Goal: Check status: Check status

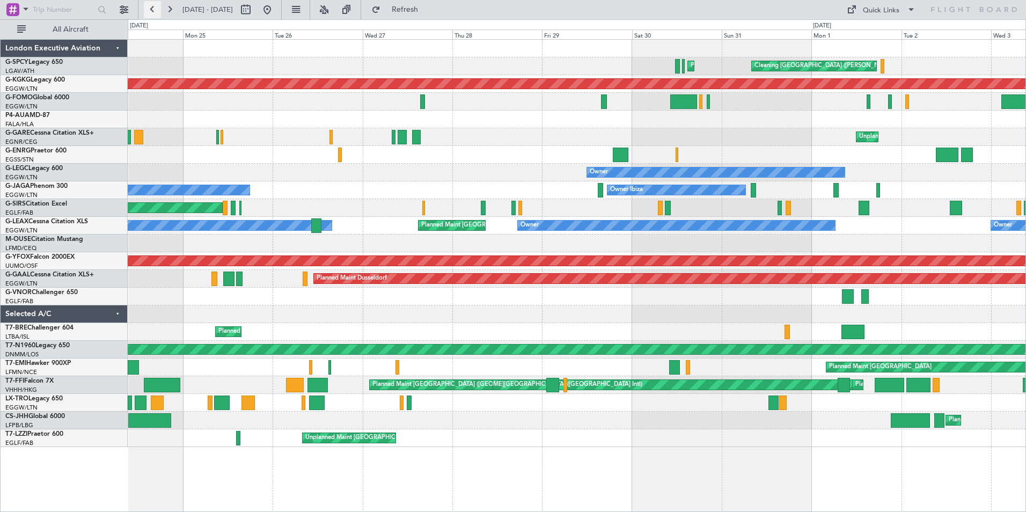
click at [152, 11] on button at bounding box center [152, 9] width 17 height 17
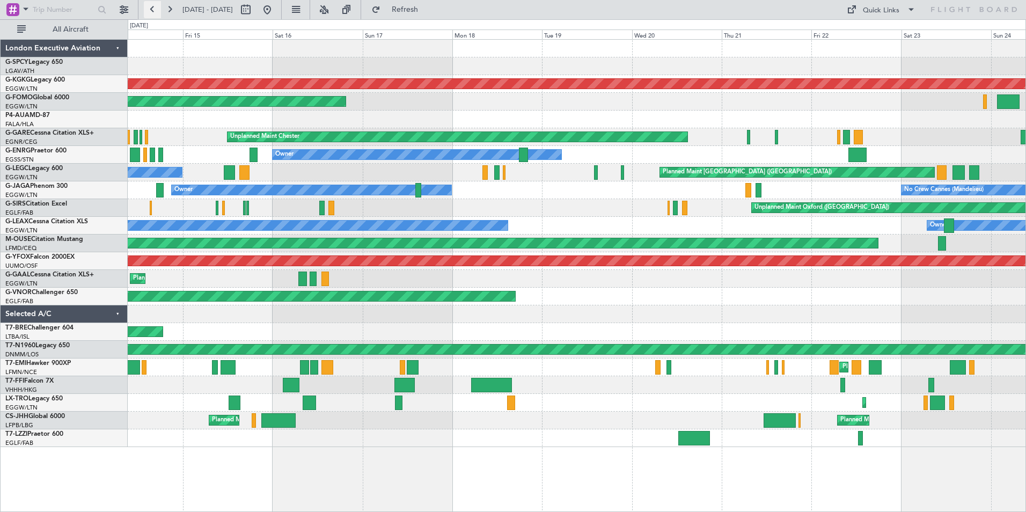
click at [157, 9] on button at bounding box center [152, 9] width 17 height 17
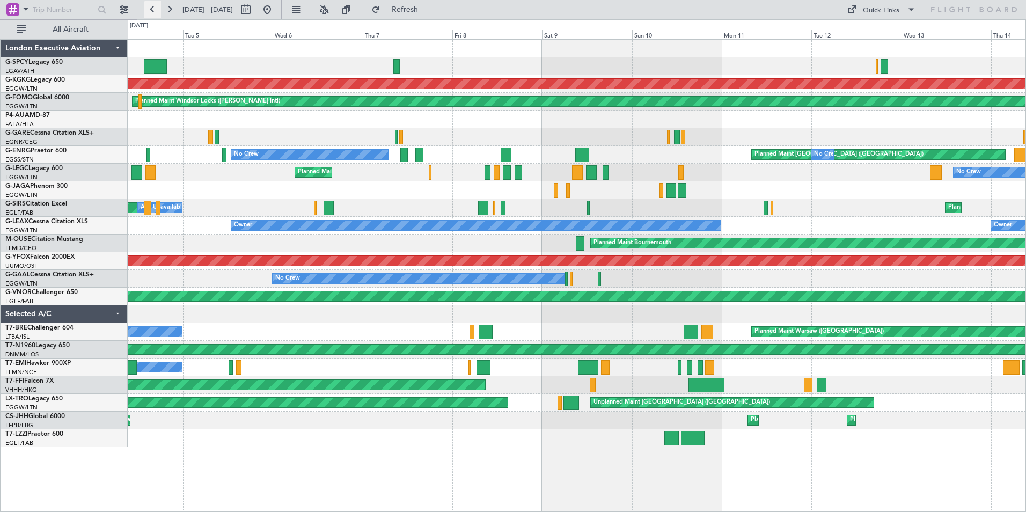
click at [149, 10] on button at bounding box center [152, 9] width 17 height 17
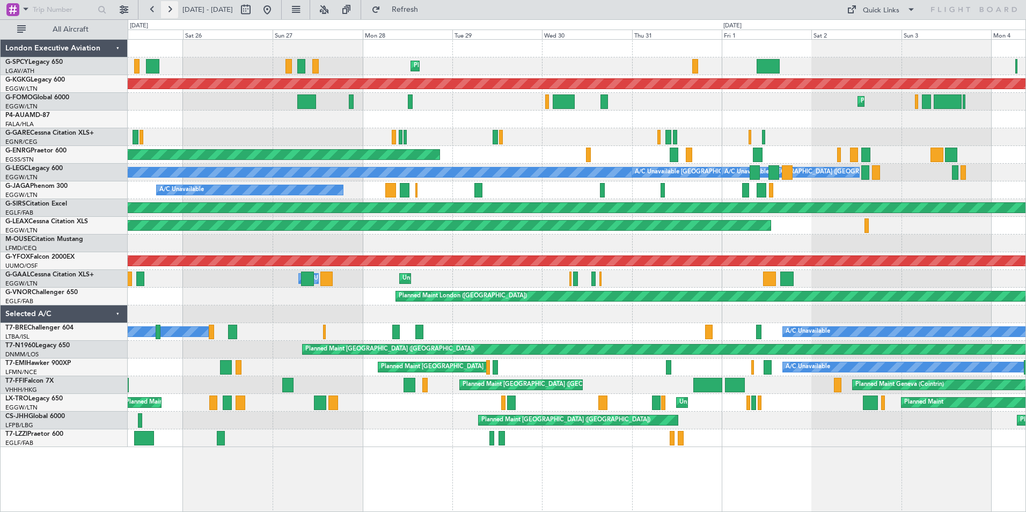
click at [166, 9] on button at bounding box center [169, 9] width 17 height 17
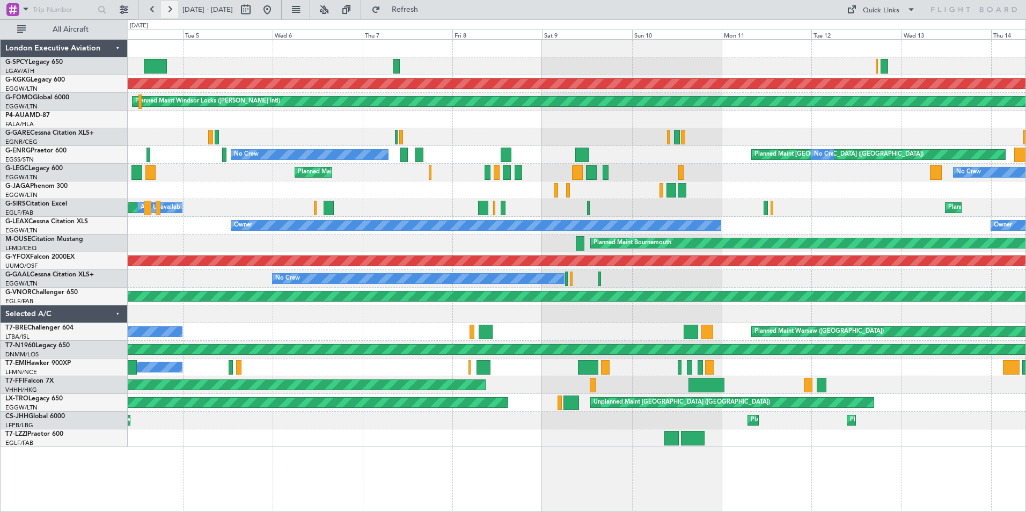
click at [170, 9] on button at bounding box center [169, 9] width 17 height 17
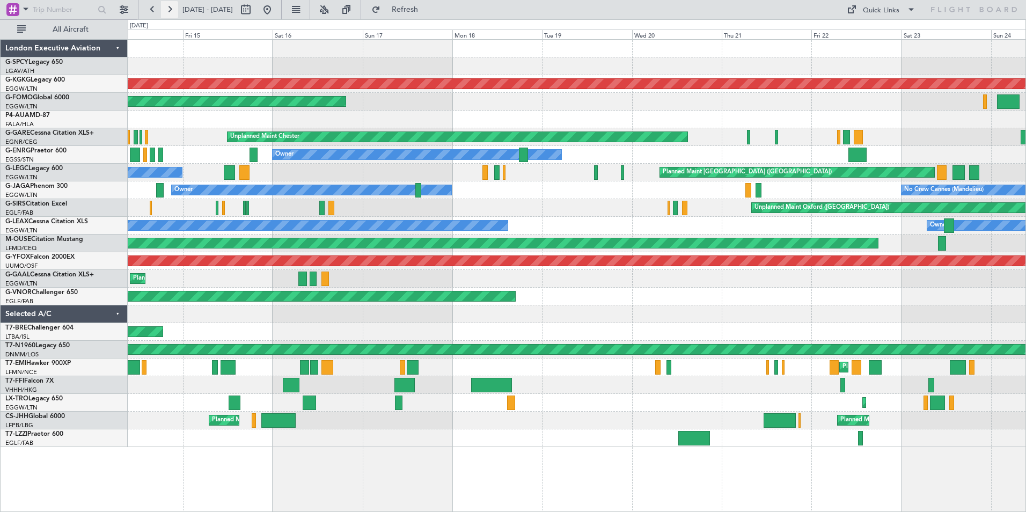
click at [169, 6] on button at bounding box center [169, 9] width 17 height 17
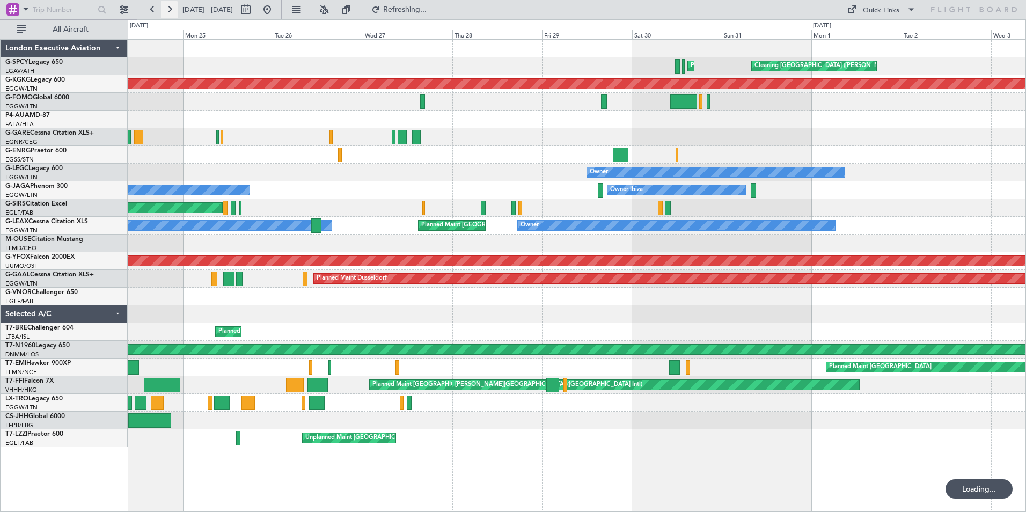
click at [170, 6] on button at bounding box center [169, 9] width 17 height 17
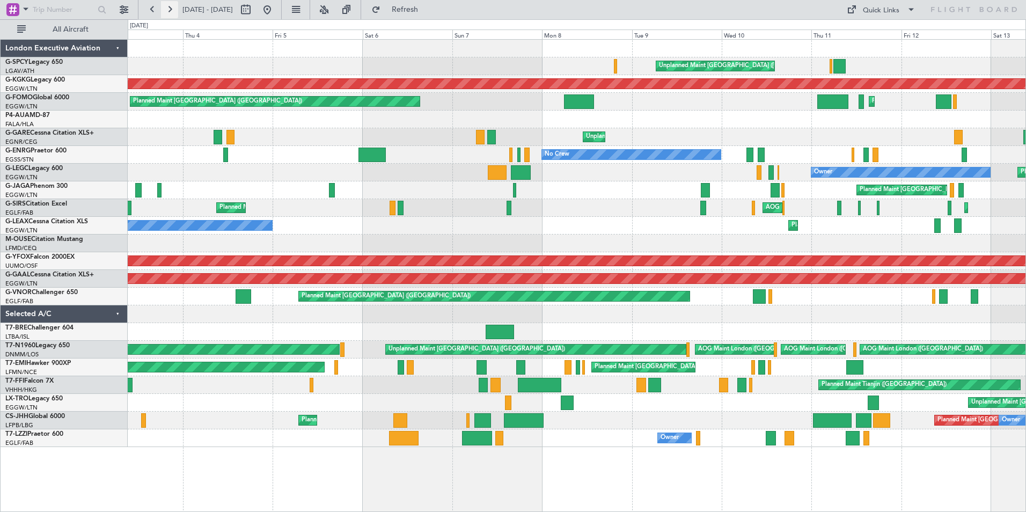
click at [171, 9] on button at bounding box center [169, 9] width 17 height 17
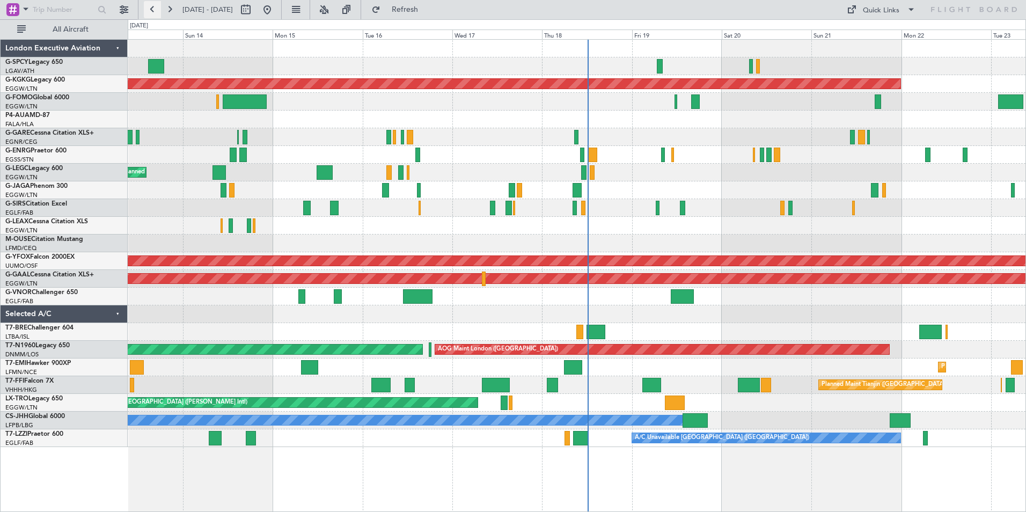
click at [160, 11] on button at bounding box center [152, 9] width 17 height 17
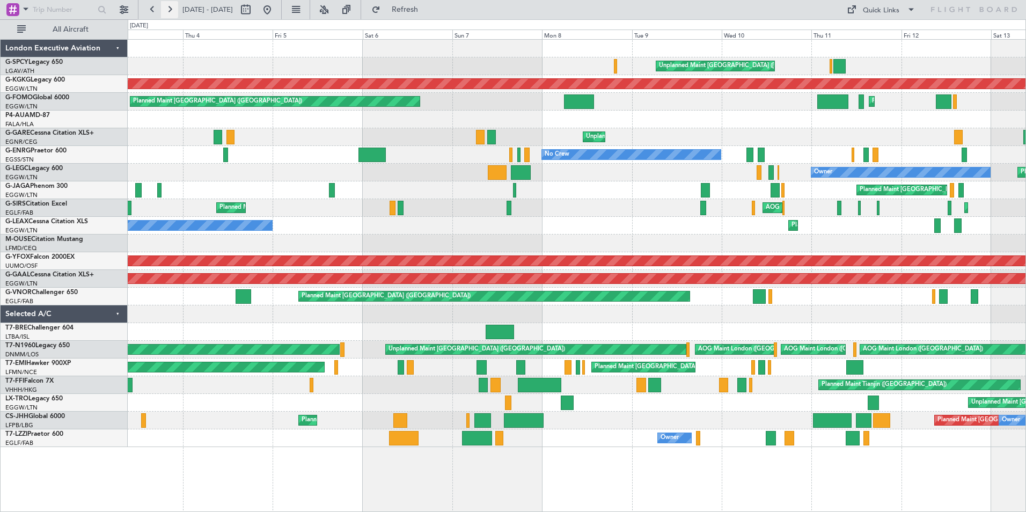
click at [168, 12] on button at bounding box center [169, 9] width 17 height 17
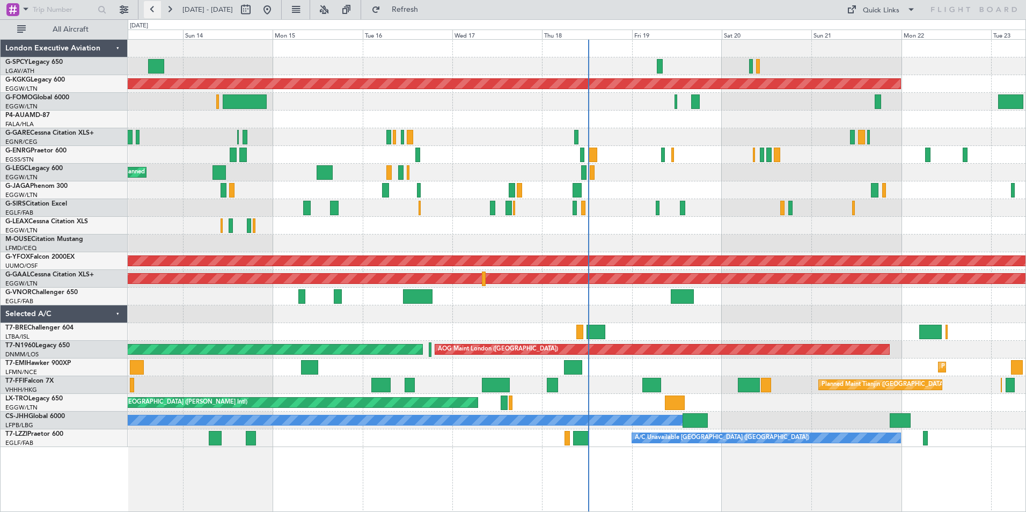
click at [153, 6] on button at bounding box center [152, 9] width 17 height 17
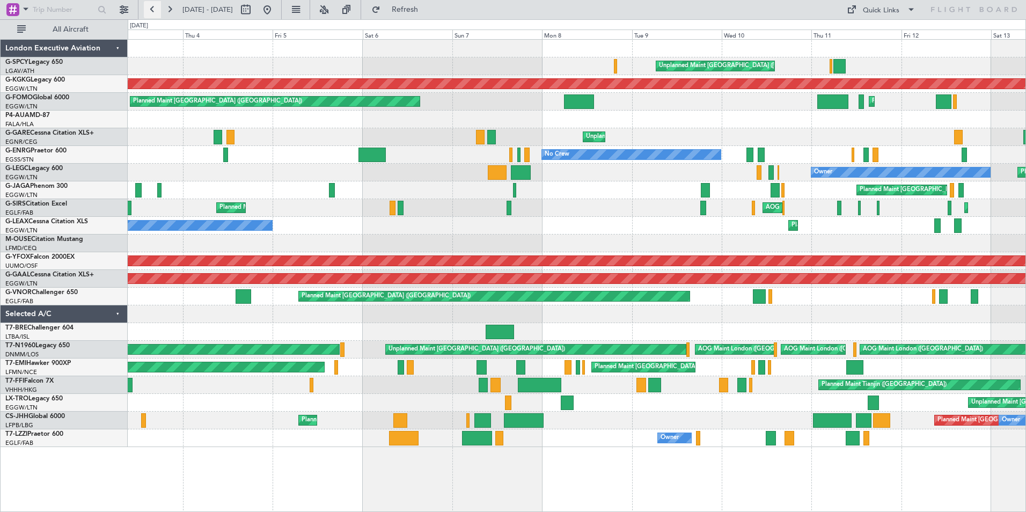
click at [150, 10] on button at bounding box center [152, 9] width 17 height 17
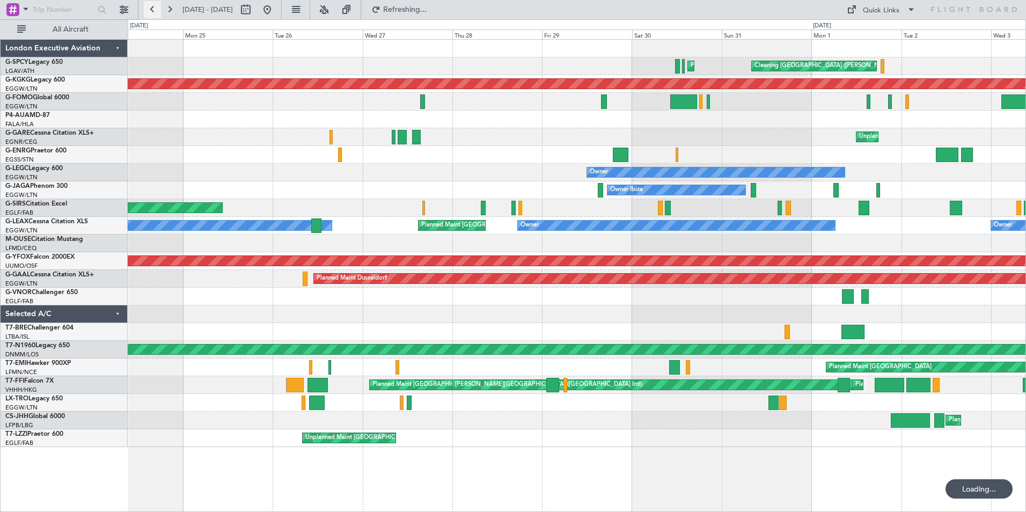
click at [150, 10] on button at bounding box center [152, 9] width 17 height 17
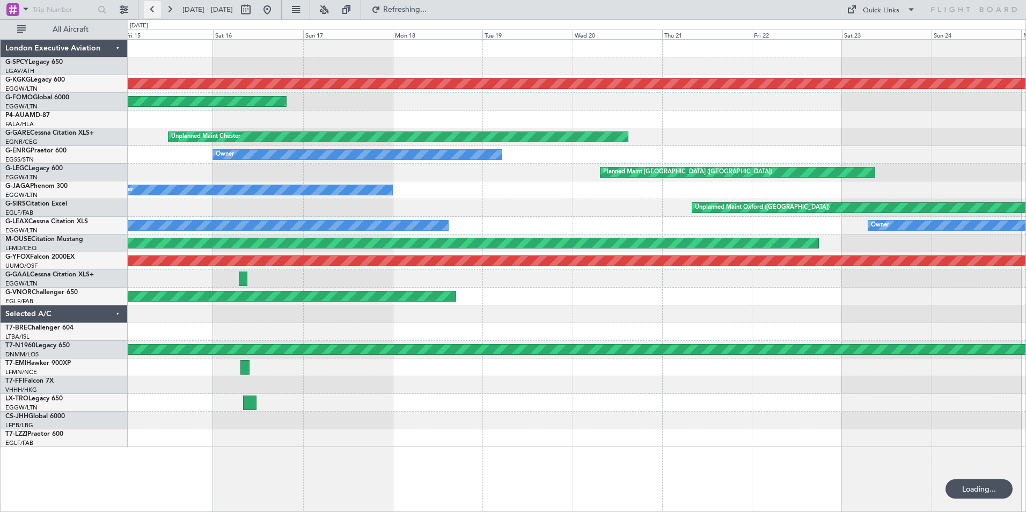
click at [150, 10] on button at bounding box center [152, 9] width 17 height 17
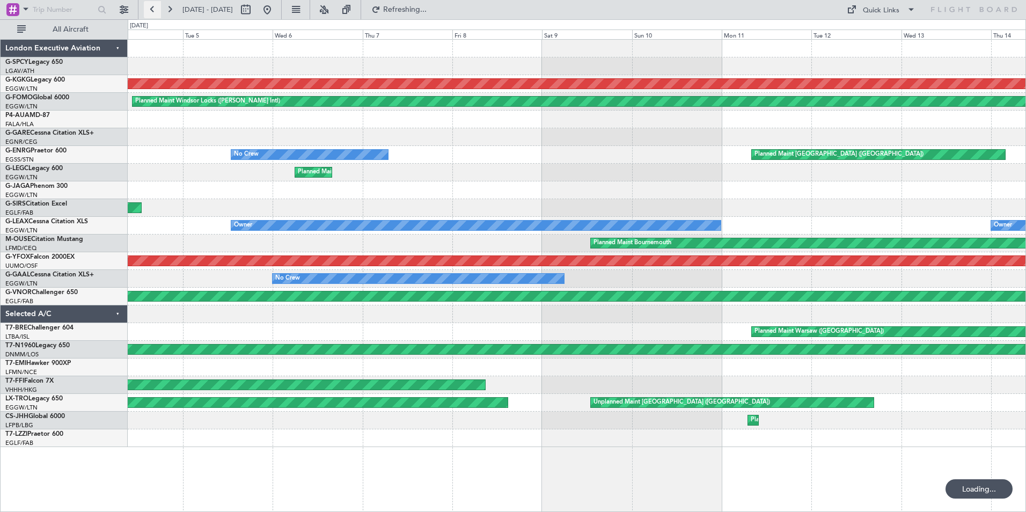
click at [150, 10] on button at bounding box center [152, 9] width 17 height 17
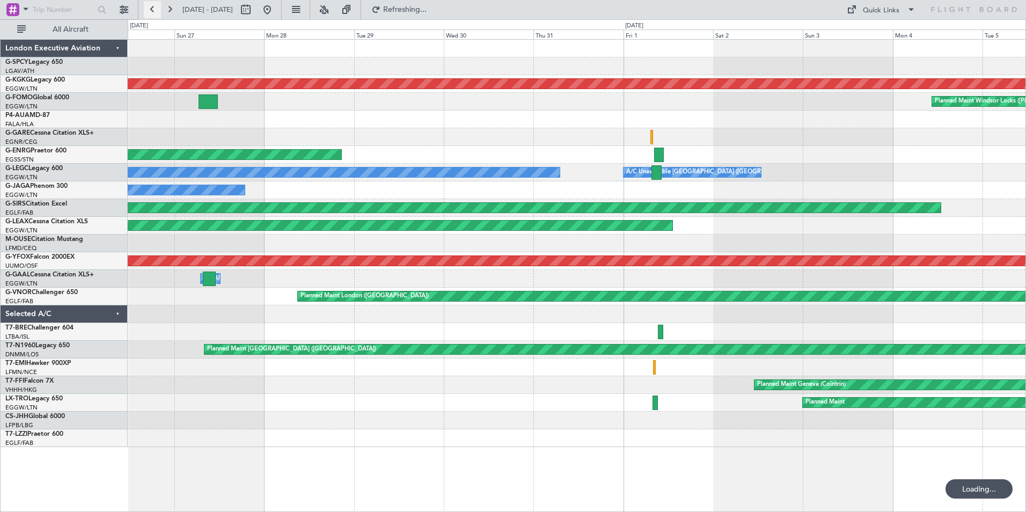
click at [150, 10] on button at bounding box center [152, 9] width 17 height 17
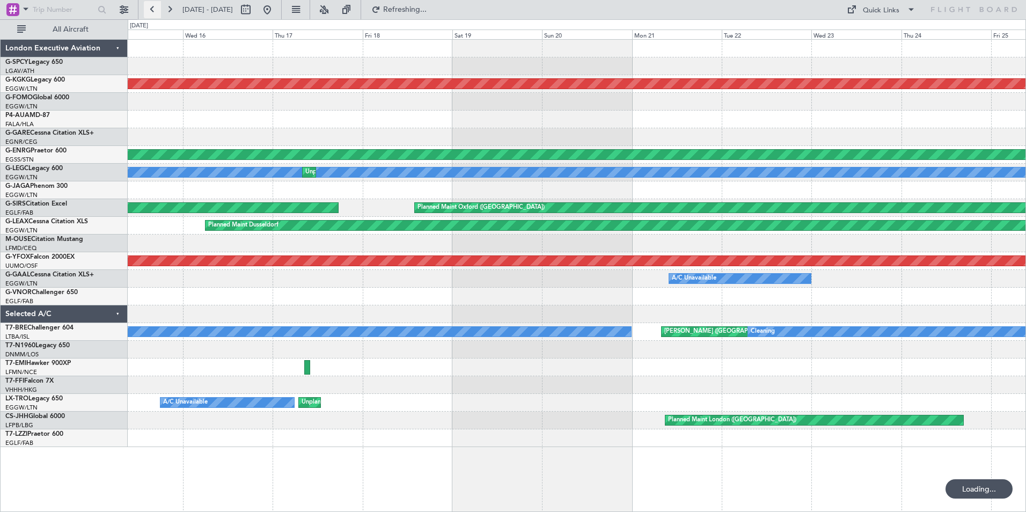
click at [150, 10] on button at bounding box center [152, 9] width 17 height 17
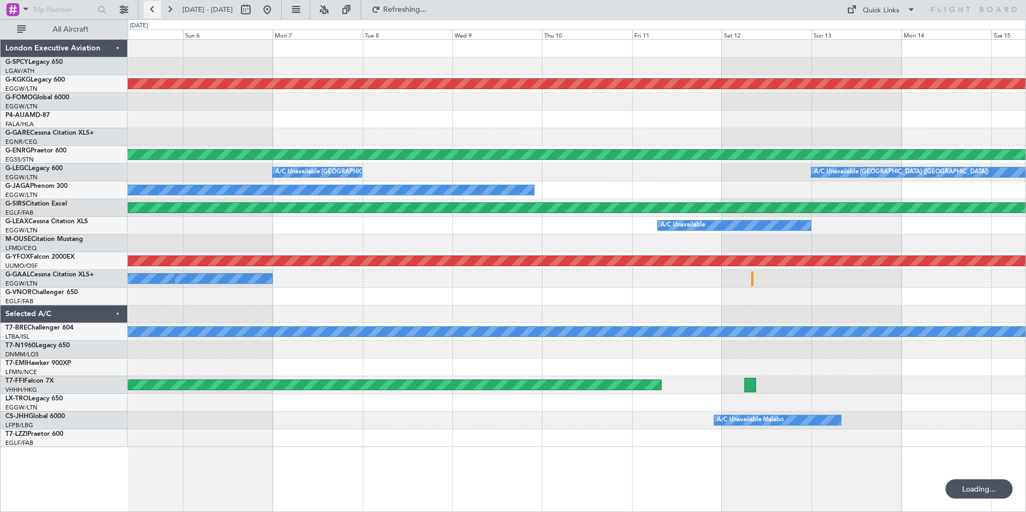
click at [150, 10] on button at bounding box center [152, 9] width 17 height 17
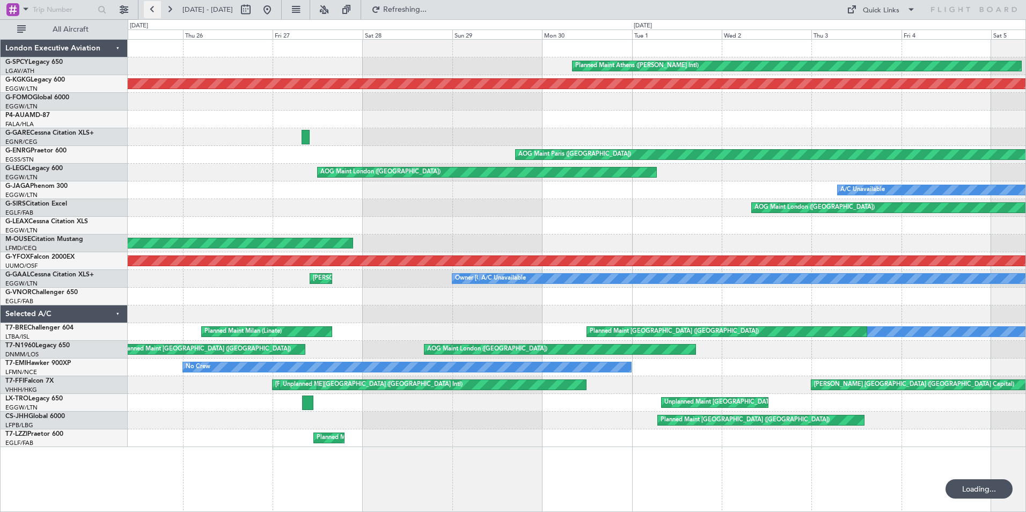
click at [150, 10] on button at bounding box center [152, 9] width 17 height 17
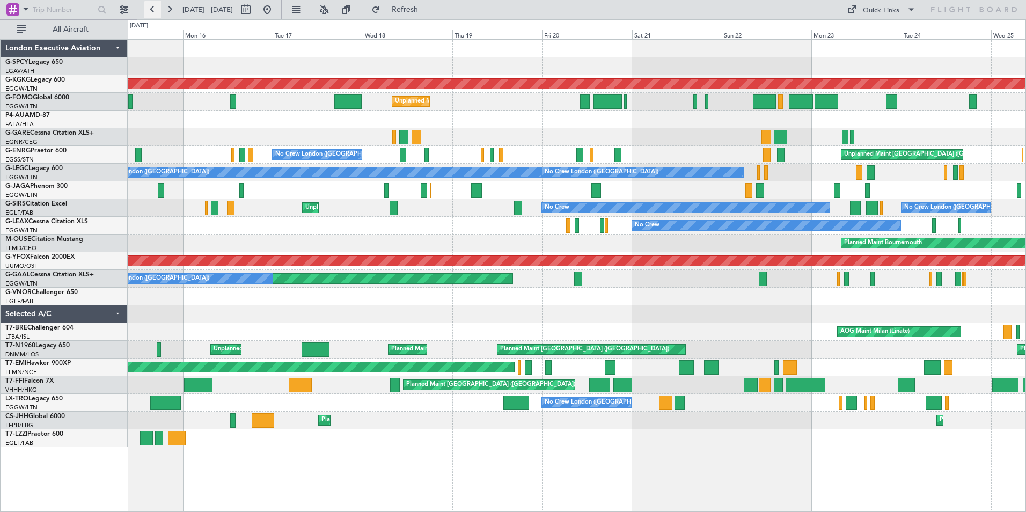
click at [156, 10] on button at bounding box center [152, 9] width 17 height 17
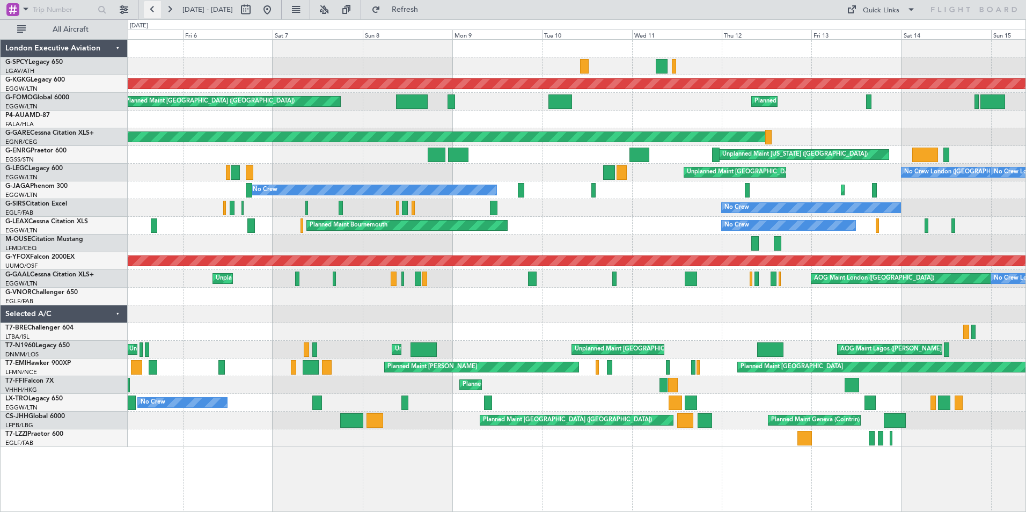
click at [156, 10] on button at bounding box center [152, 9] width 17 height 17
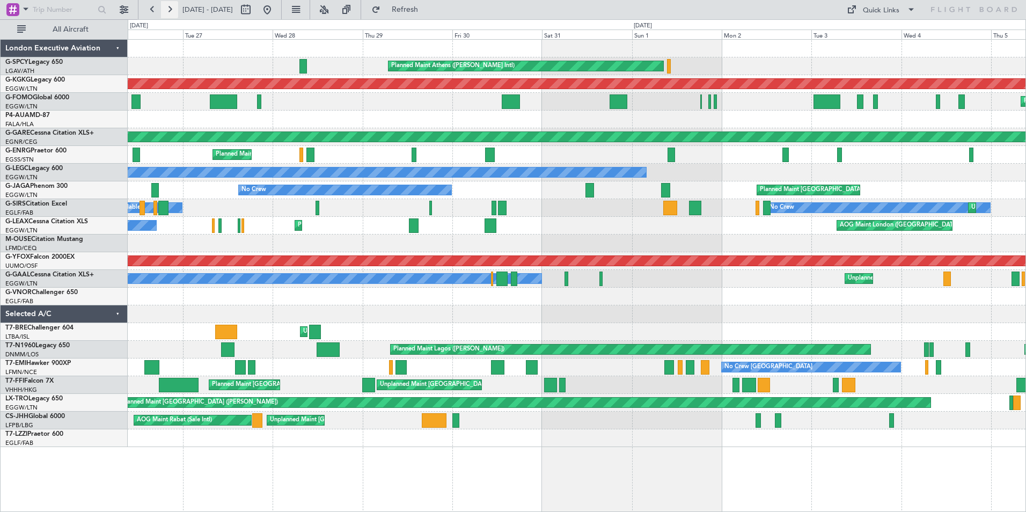
click at [174, 10] on button at bounding box center [169, 9] width 17 height 17
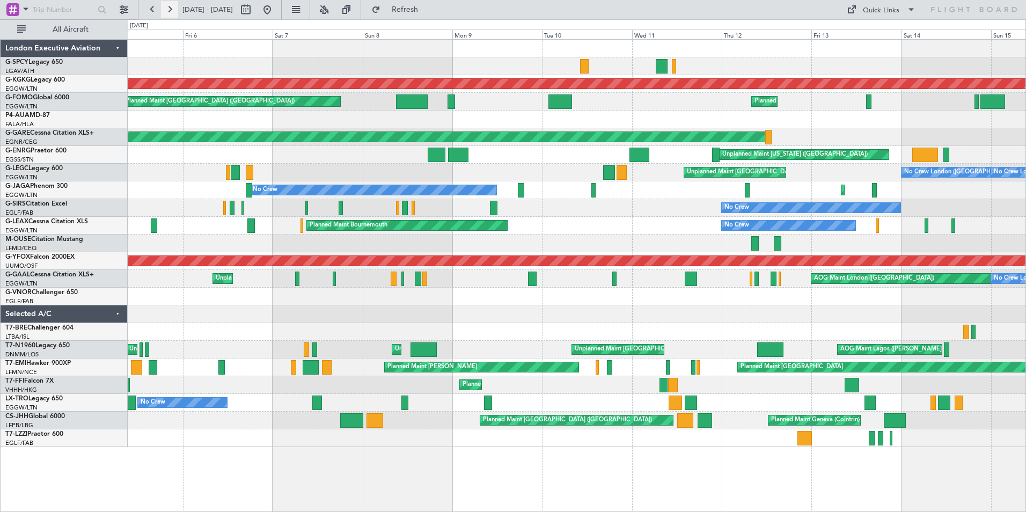
click at [174, 10] on button at bounding box center [169, 9] width 17 height 17
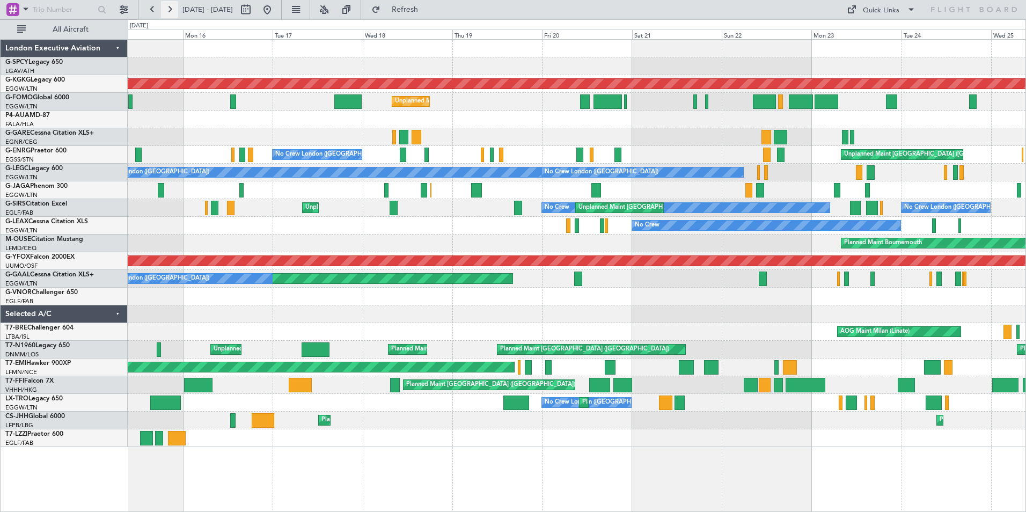
click at [174, 10] on button at bounding box center [169, 9] width 17 height 17
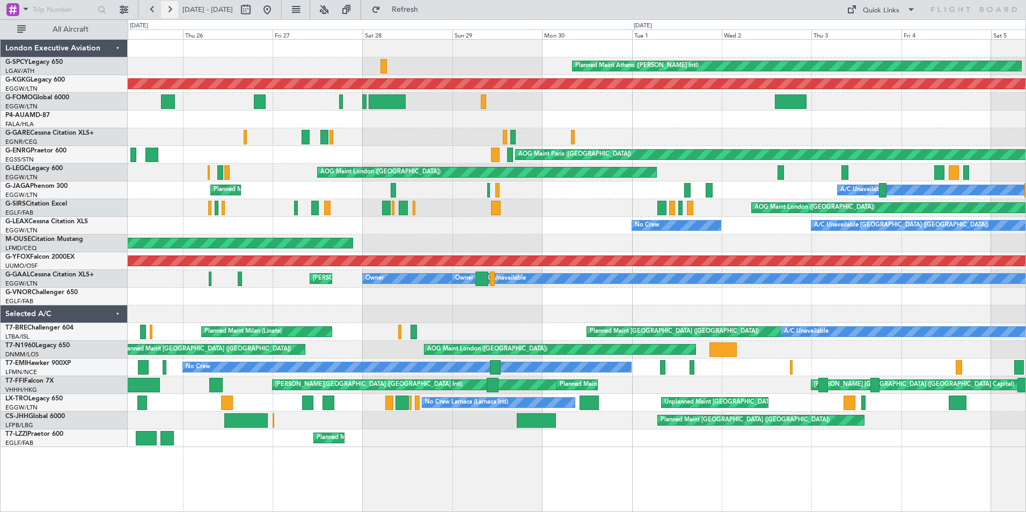
click at [174, 9] on button at bounding box center [169, 9] width 17 height 17
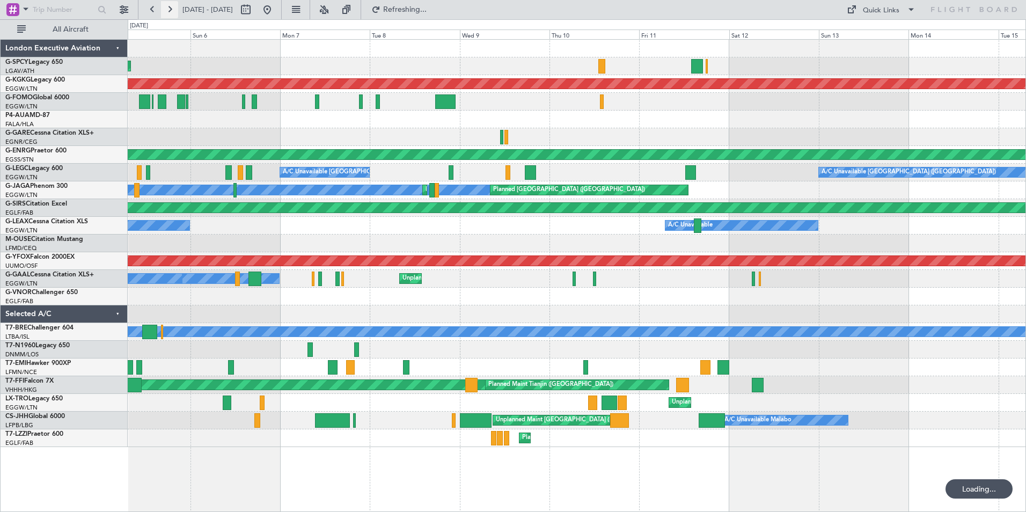
click at [174, 9] on button at bounding box center [169, 9] width 17 height 17
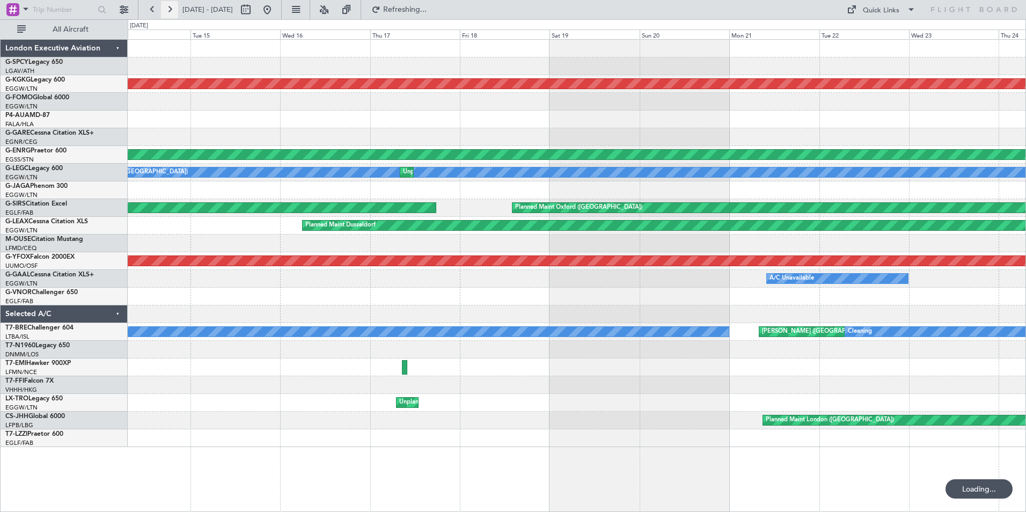
click at [174, 9] on button at bounding box center [169, 9] width 17 height 17
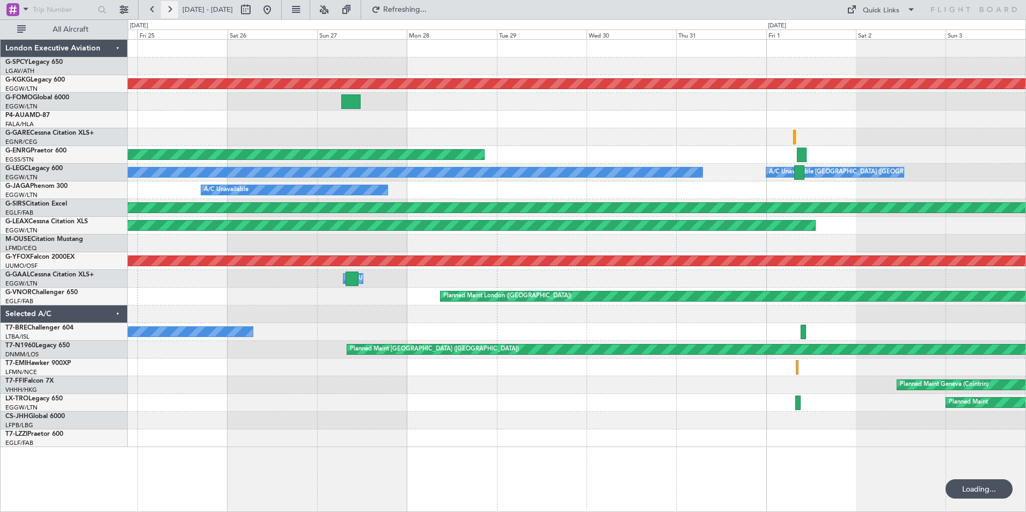
click at [174, 9] on button at bounding box center [169, 9] width 17 height 17
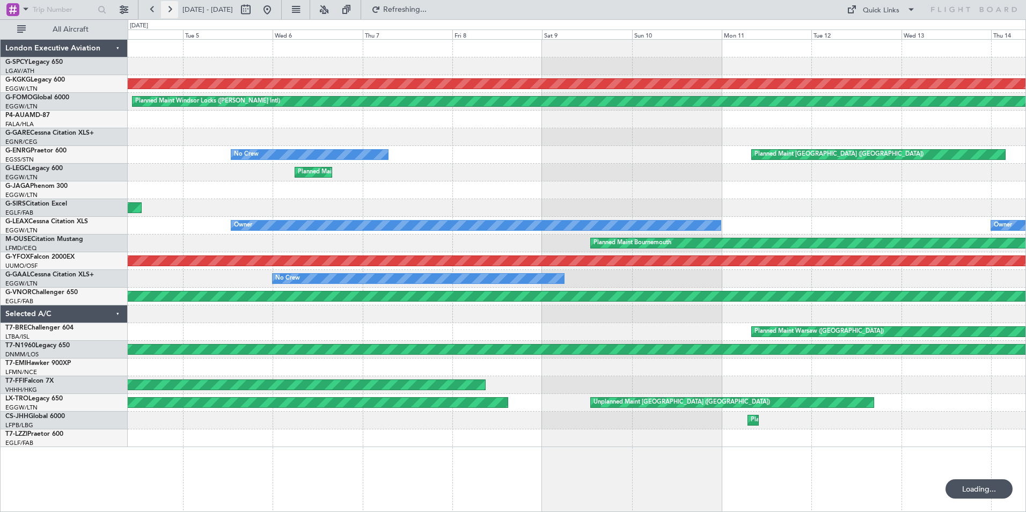
click at [174, 9] on button at bounding box center [169, 9] width 17 height 17
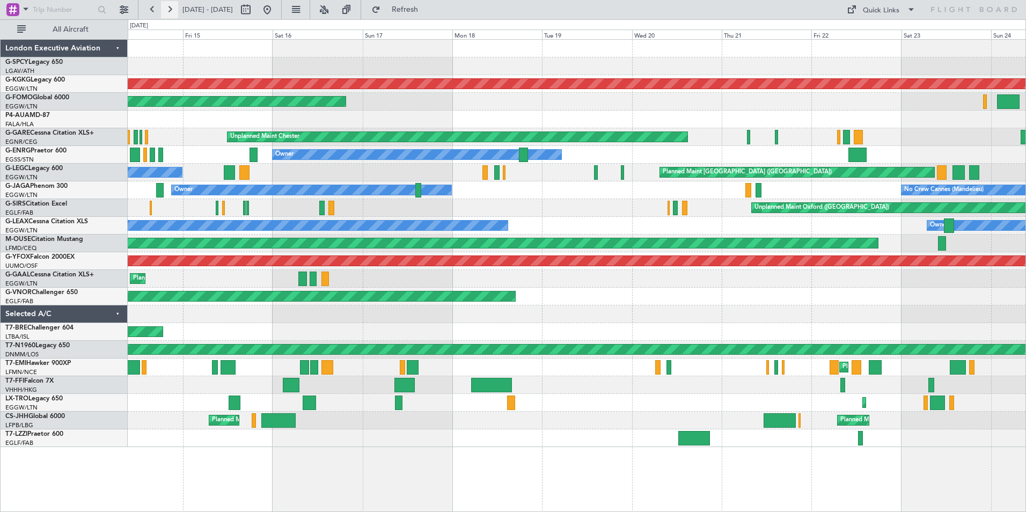
click at [173, 11] on button at bounding box center [169, 9] width 17 height 17
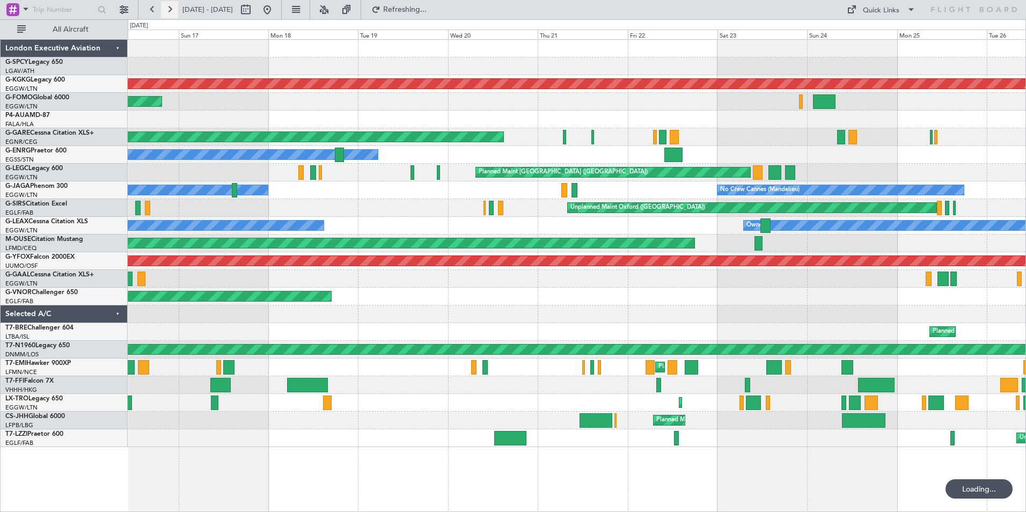
click at [173, 11] on button at bounding box center [169, 9] width 17 height 17
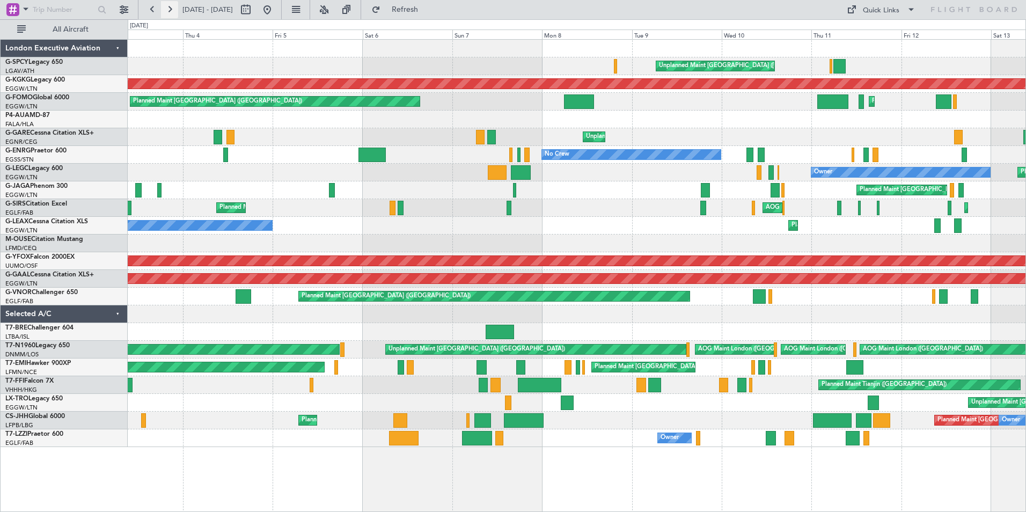
click at [167, 8] on button at bounding box center [169, 9] width 17 height 17
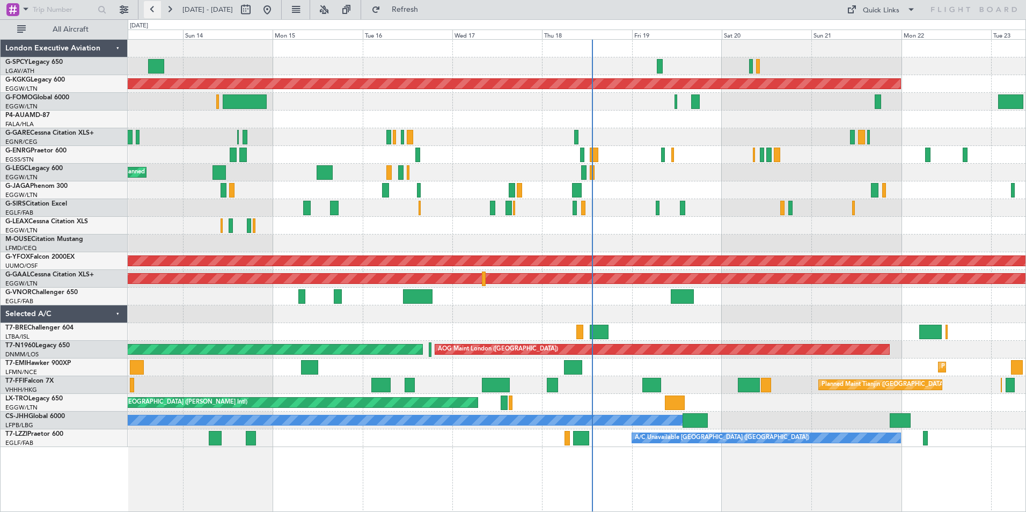
click at [152, 10] on button at bounding box center [152, 9] width 17 height 17
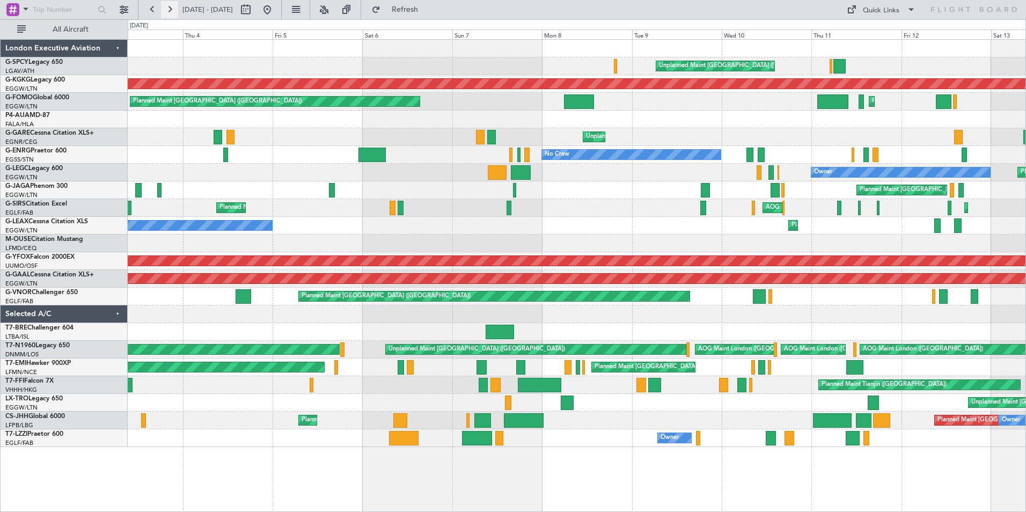
click at [174, 9] on button at bounding box center [169, 9] width 17 height 17
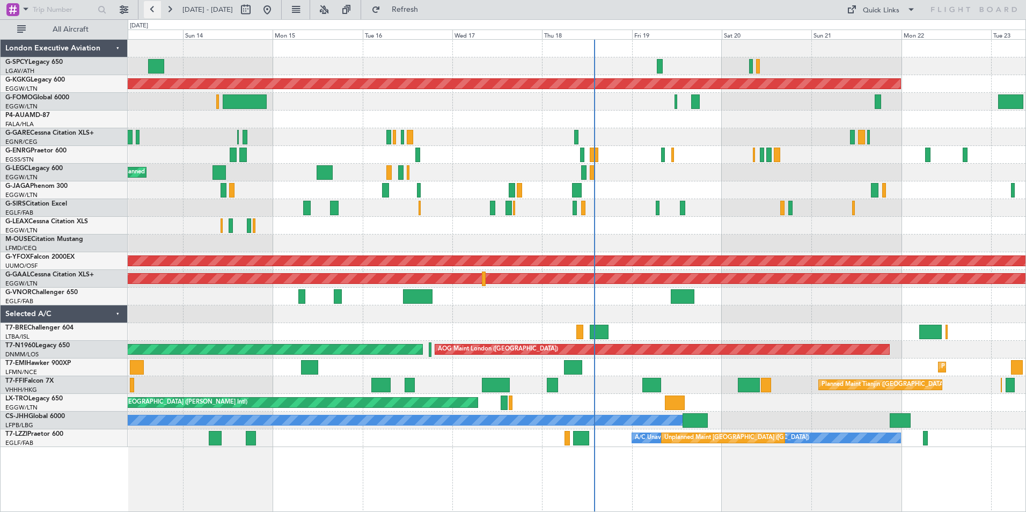
click at [148, 9] on button at bounding box center [152, 9] width 17 height 17
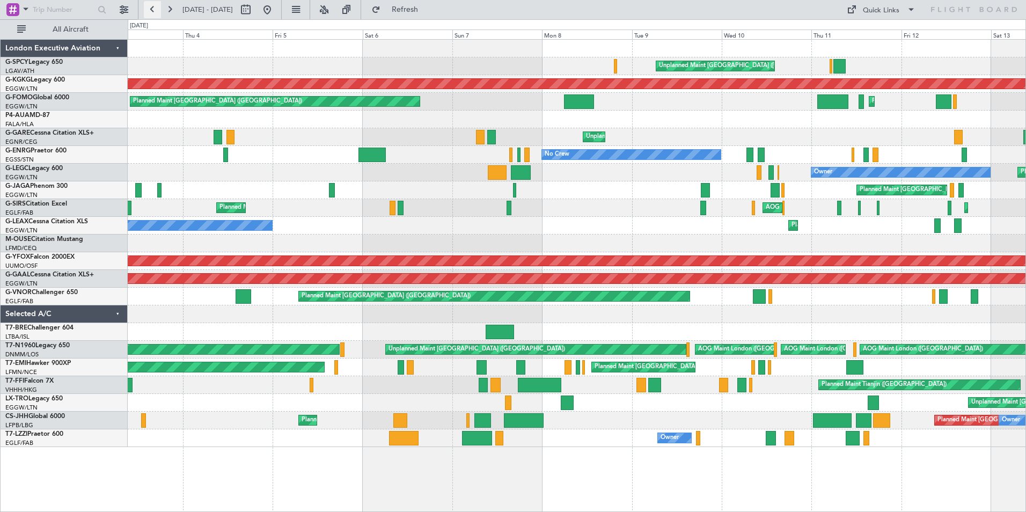
click at [148, 9] on button at bounding box center [152, 9] width 17 height 17
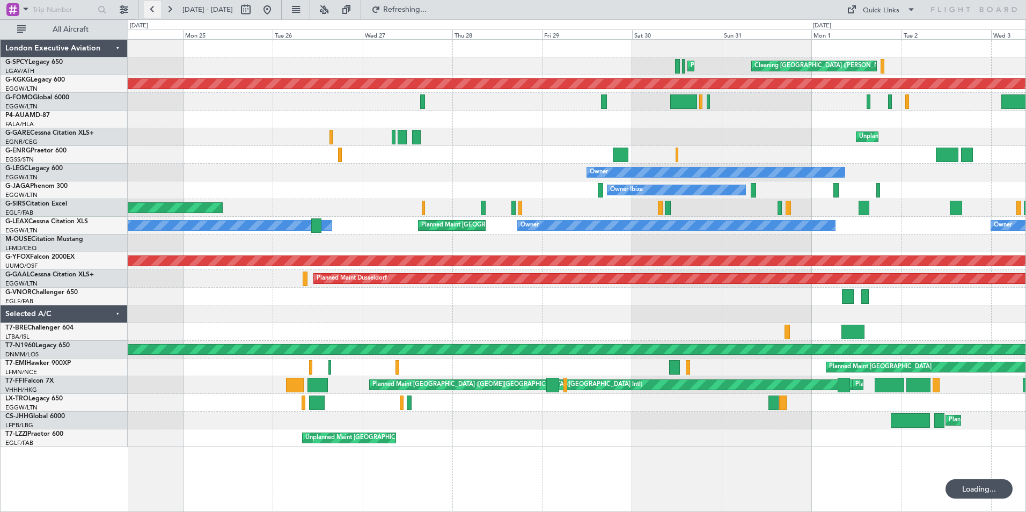
click at [148, 9] on button at bounding box center [152, 9] width 17 height 17
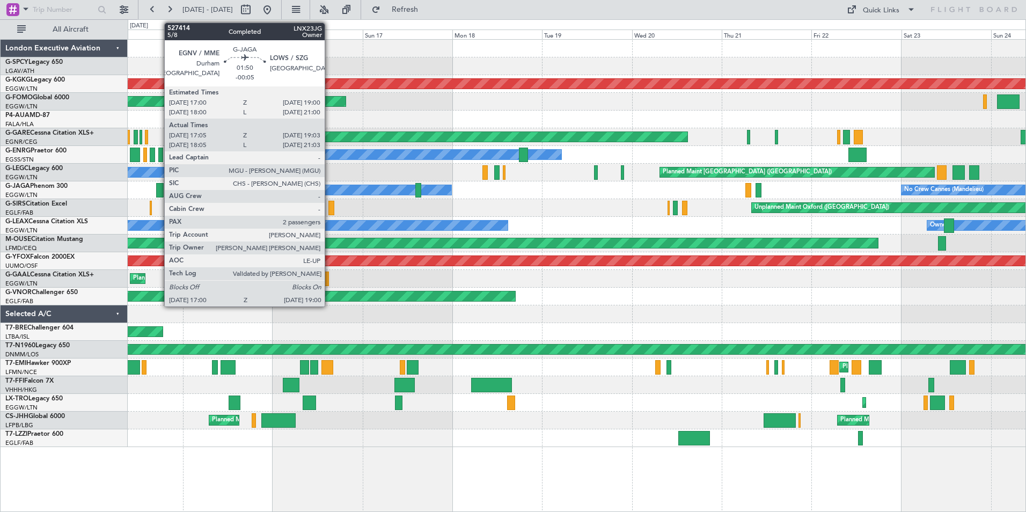
click at [159, 189] on div at bounding box center [160, 190] width 8 height 14
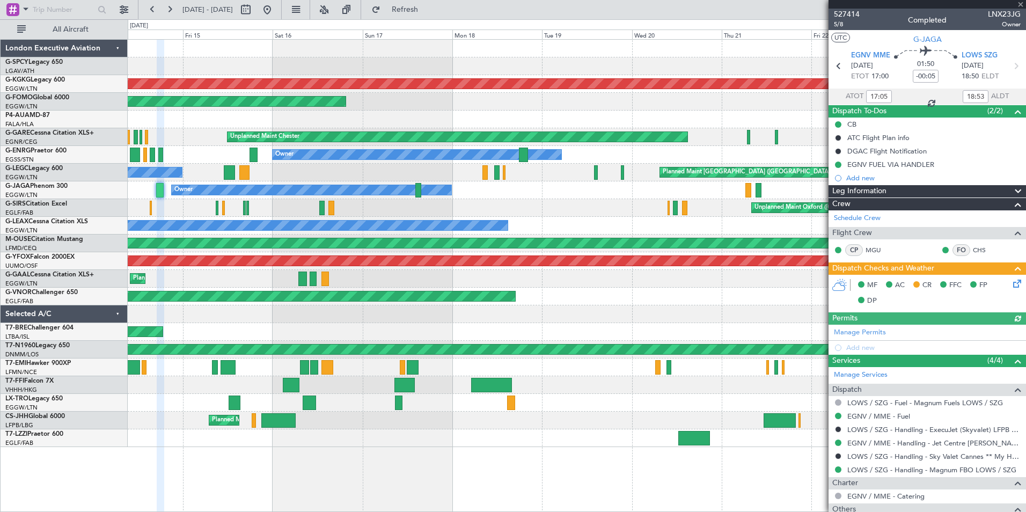
click at [1020, 5] on div at bounding box center [928, 4] width 198 height 9
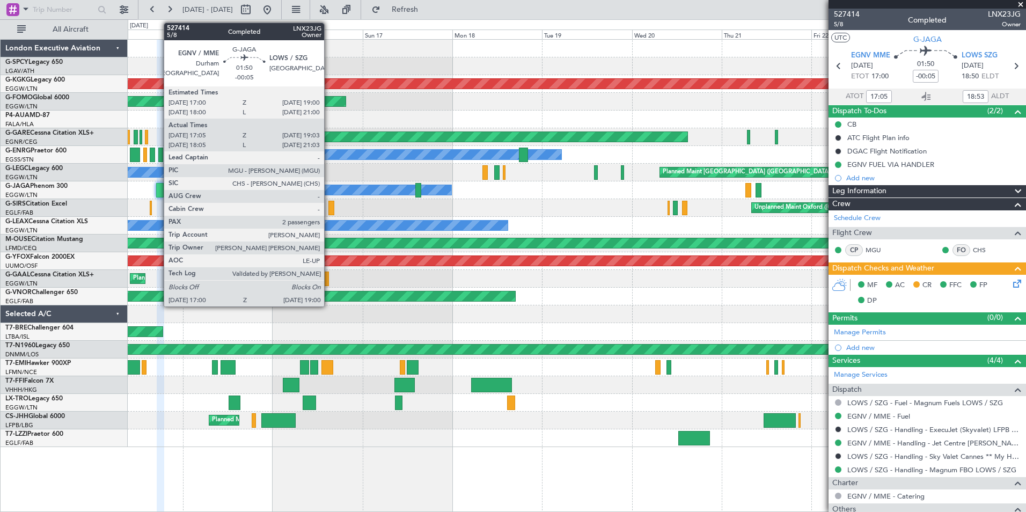
click at [158, 192] on div at bounding box center [160, 190] width 8 height 14
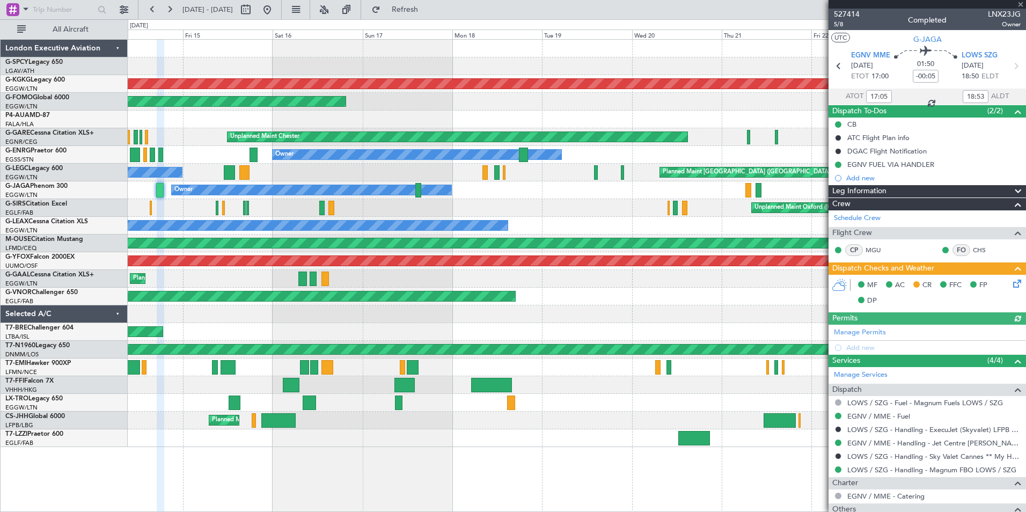
click at [1021, 2] on div at bounding box center [928, 4] width 198 height 9
click at [1022, 6] on span at bounding box center [1021, 5] width 11 height 10
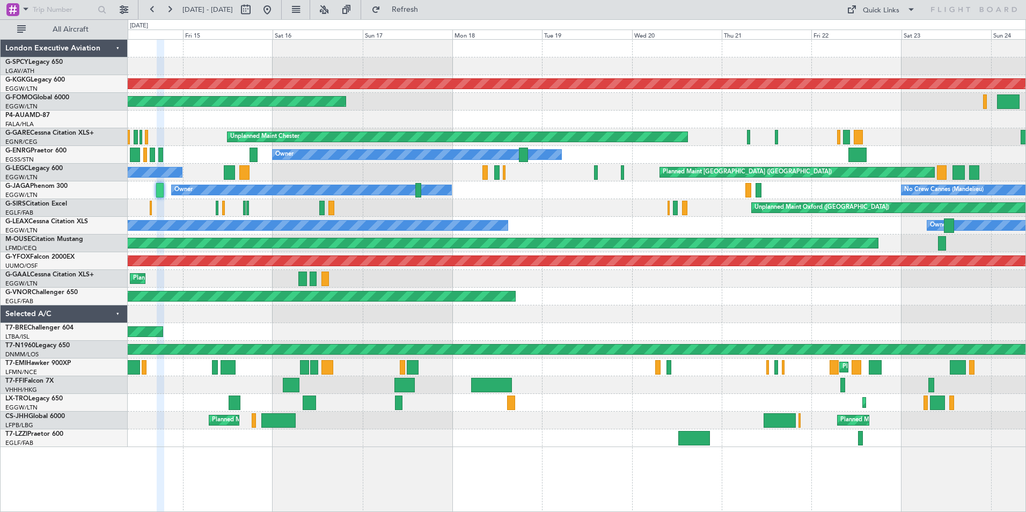
type input "0"
click at [170, 10] on button at bounding box center [169, 9] width 17 height 17
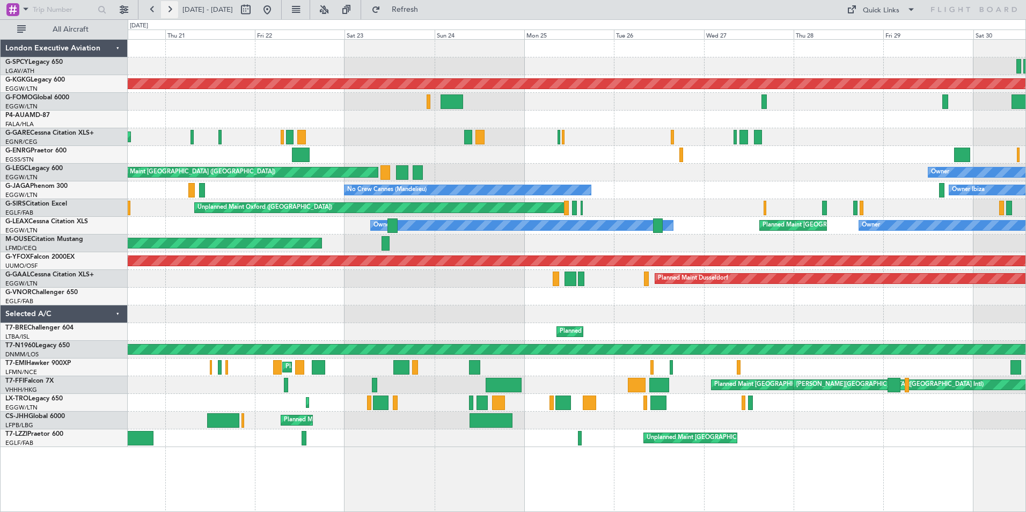
click at [170, 10] on button at bounding box center [169, 9] width 17 height 17
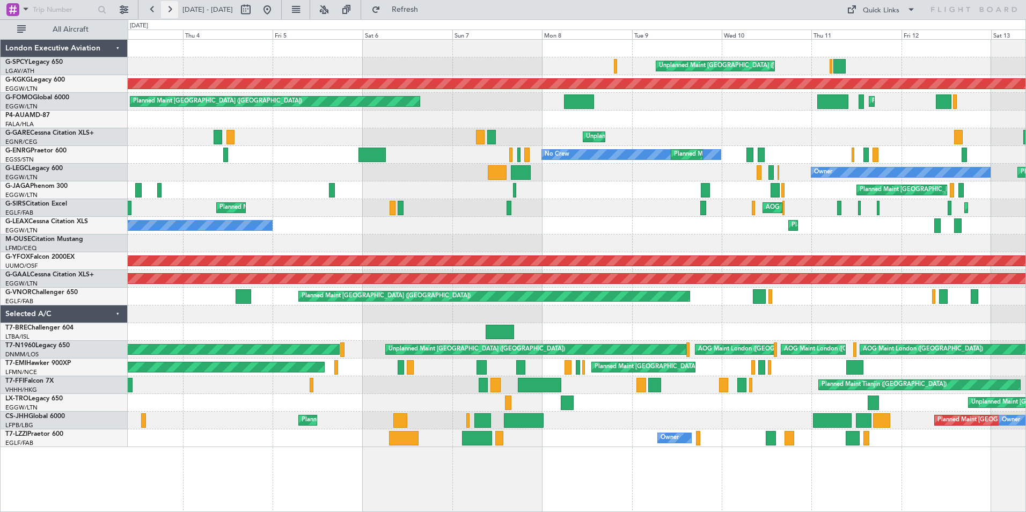
click at [170, 10] on button at bounding box center [169, 9] width 17 height 17
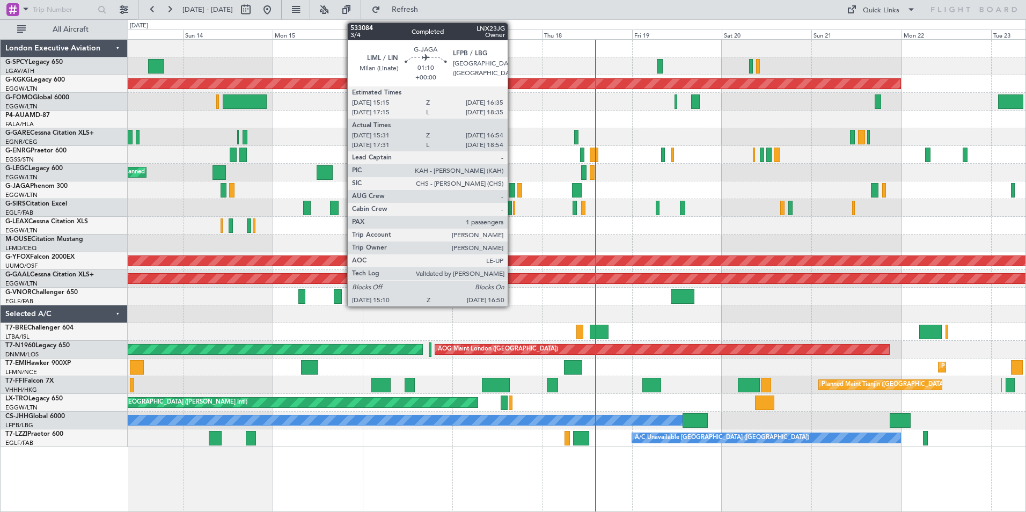
click at [513, 192] on div at bounding box center [512, 190] width 6 height 14
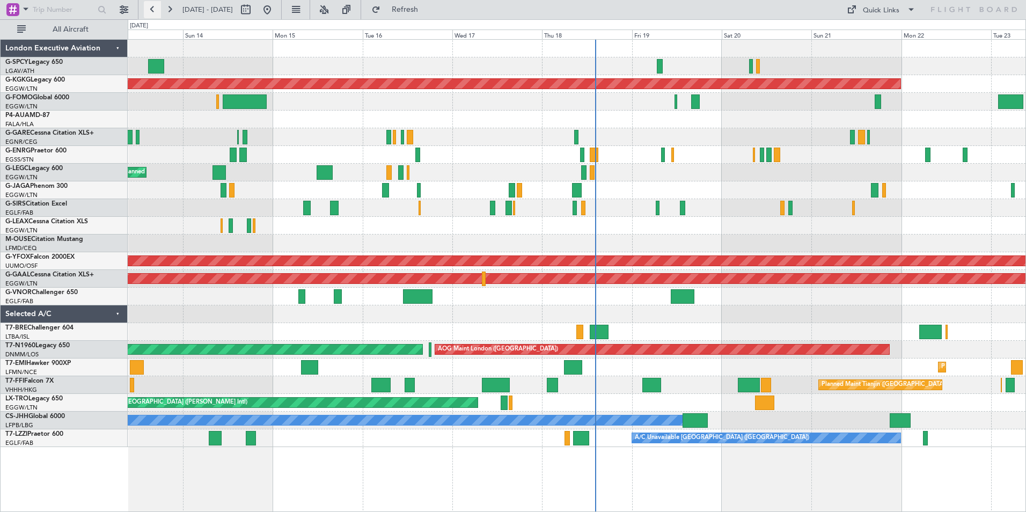
click at [151, 8] on button at bounding box center [152, 9] width 17 height 17
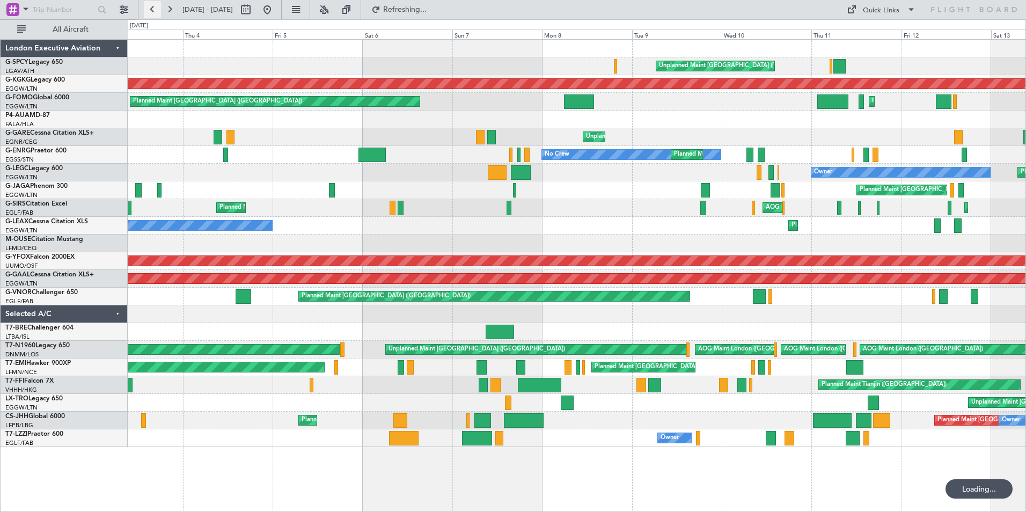
click at [151, 8] on button at bounding box center [152, 9] width 17 height 17
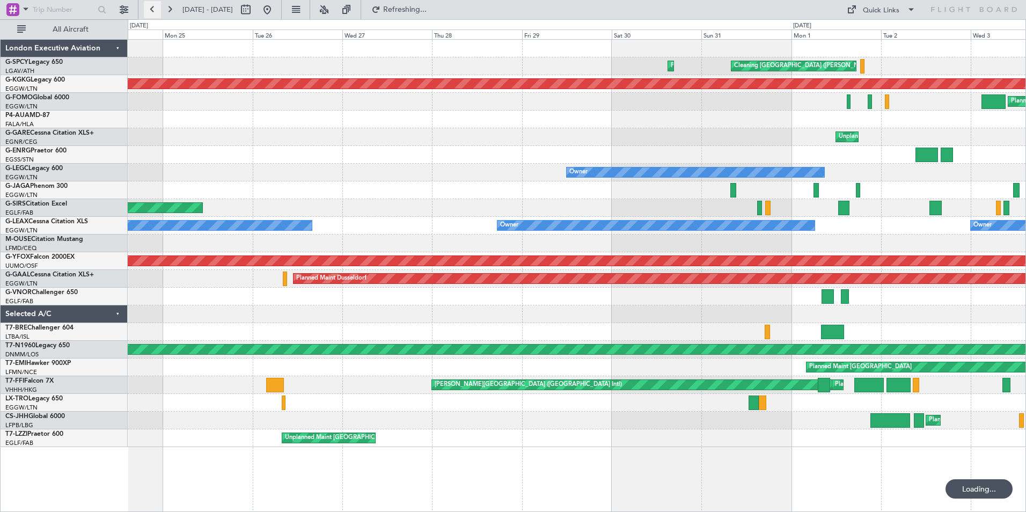
click at [151, 8] on button at bounding box center [152, 9] width 17 height 17
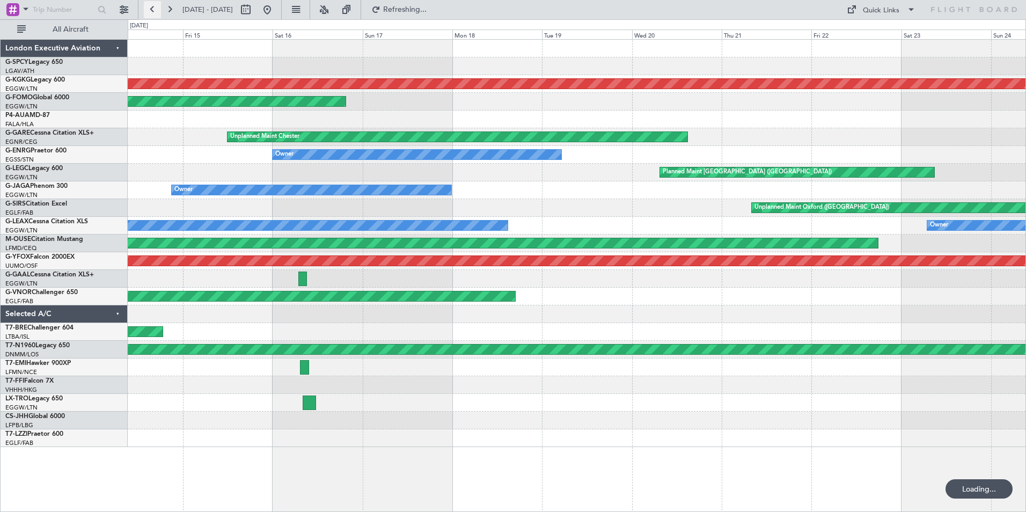
click at [151, 8] on button at bounding box center [152, 9] width 17 height 17
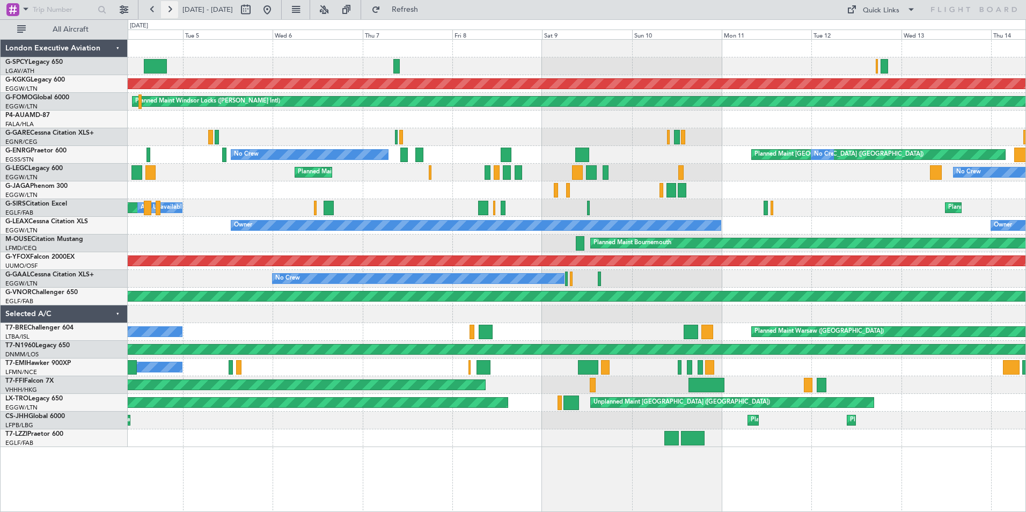
click at [172, 8] on button at bounding box center [169, 9] width 17 height 17
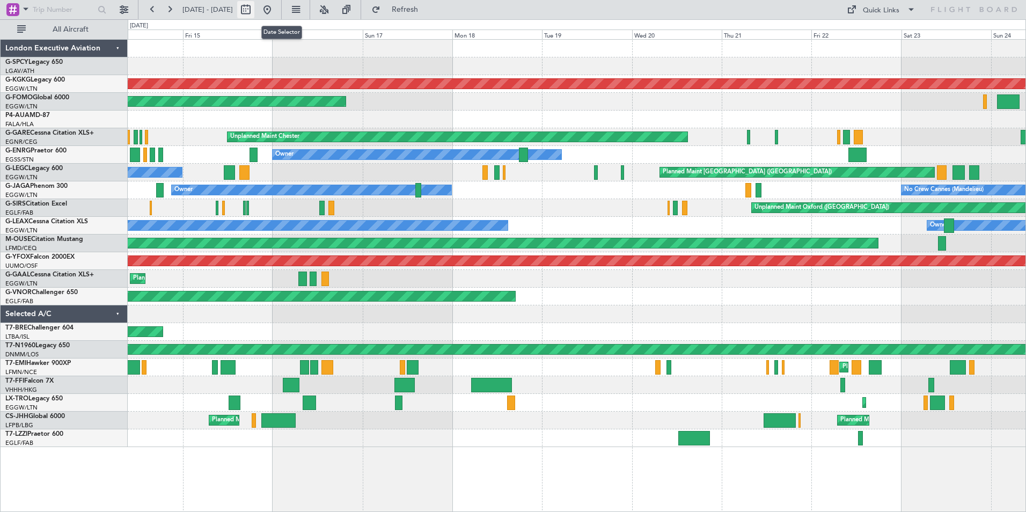
click at [254, 6] on button at bounding box center [245, 9] width 17 height 17
select select "8"
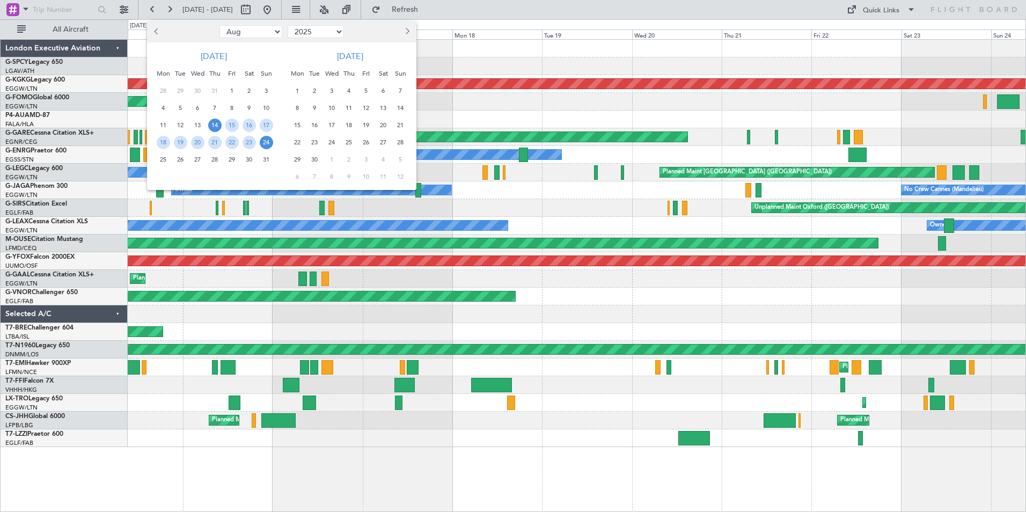
click at [341, 30] on select "2015 2016 2017 2018 2019 2020 2021 2022 2023 2024 2025 2026 2027 2028 2029 2030…" at bounding box center [316, 31] width 56 height 13
select select "2022"
click at [288, 25] on select "2015 2016 2017 2018 2019 2020 2021 2022 2023 2024 2025 2026 2027 2028 2029 2030…" at bounding box center [316, 31] width 56 height 13
click at [274, 27] on select "Jan Feb Mar Apr May Jun Jul Aug Sep Oct Nov Dec" at bounding box center [251, 31] width 63 height 13
click at [220, 25] on select "Jan Feb Mar Apr May Jun Jul Aug Sep Oct Nov Dec" at bounding box center [251, 31] width 63 height 13
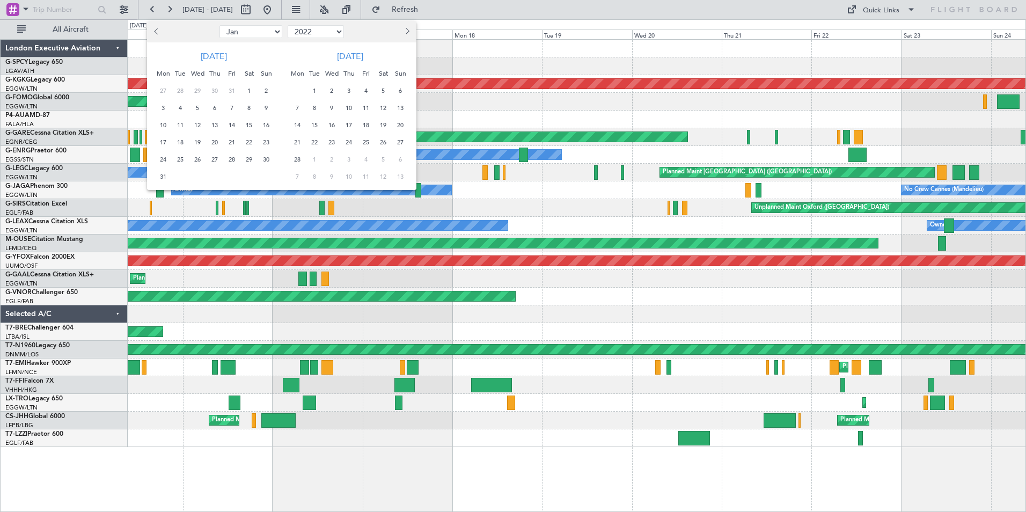
click at [272, 30] on select "Jan Feb Mar Apr May Jun Jul Aug Sep Oct Nov Dec" at bounding box center [251, 31] width 63 height 13
click at [220, 25] on select "Jan Feb Mar Apr May Jun Jul Aug Sep Oct Nov Dec" at bounding box center [251, 31] width 63 height 13
drag, startPoint x: 159, startPoint y: 89, endPoint x: 271, endPoint y: 92, distance: 111.7
click at [271, 92] on div "28 29 30 1 2 3 4" at bounding box center [213, 90] width 122 height 17
click at [161, 86] on span "28" at bounding box center [163, 90] width 13 height 13
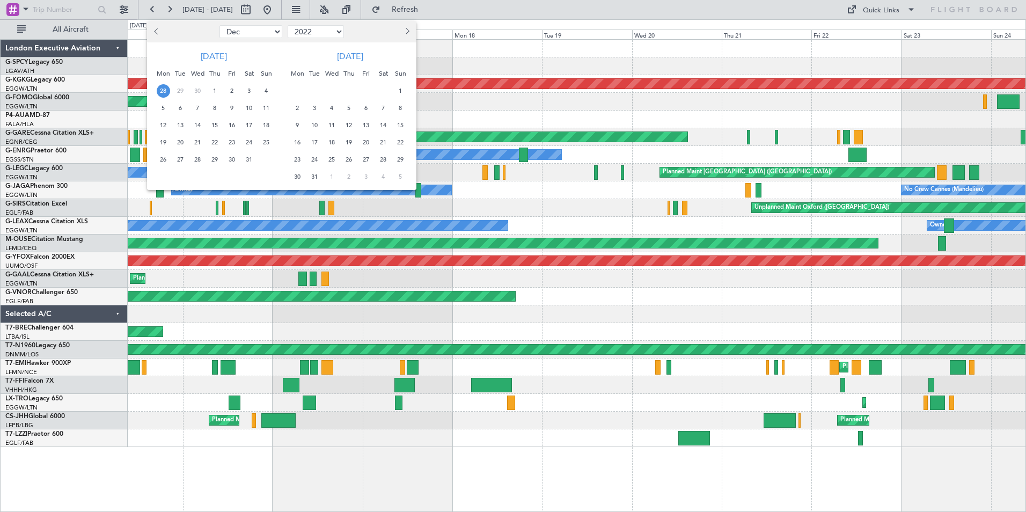
select select "11"
click at [400, 89] on span "4" at bounding box center [400, 90] width 13 height 13
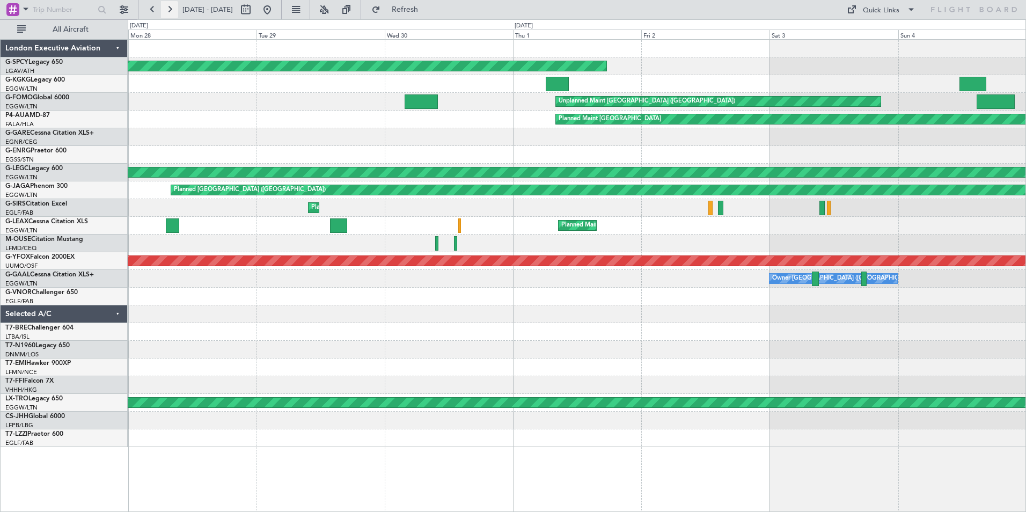
click at [173, 10] on button at bounding box center [169, 9] width 17 height 17
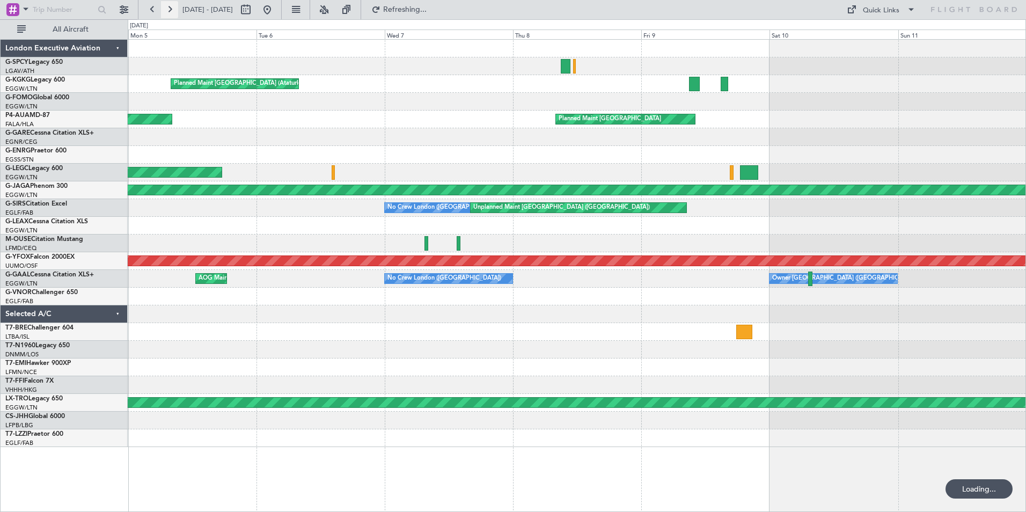
click at [173, 9] on button at bounding box center [169, 9] width 17 height 17
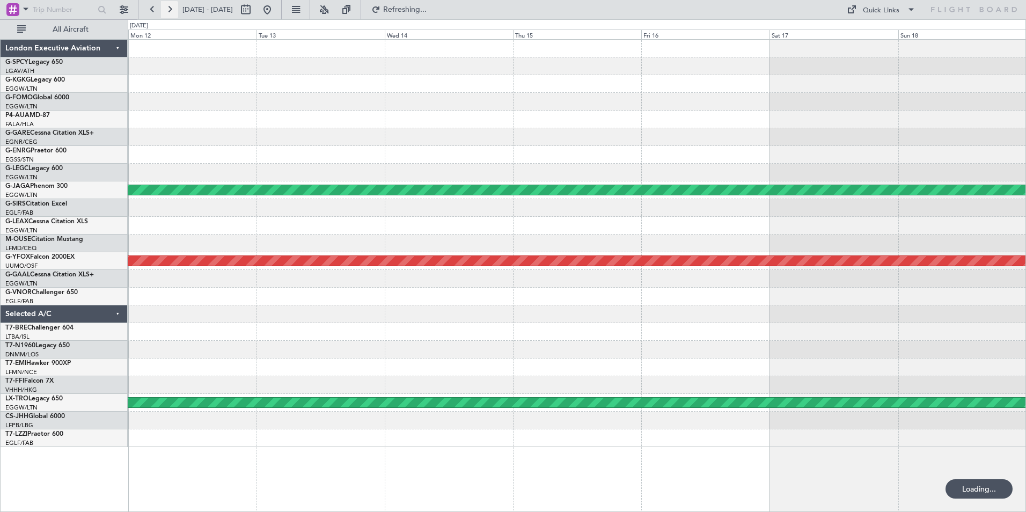
click at [173, 9] on button at bounding box center [169, 9] width 17 height 17
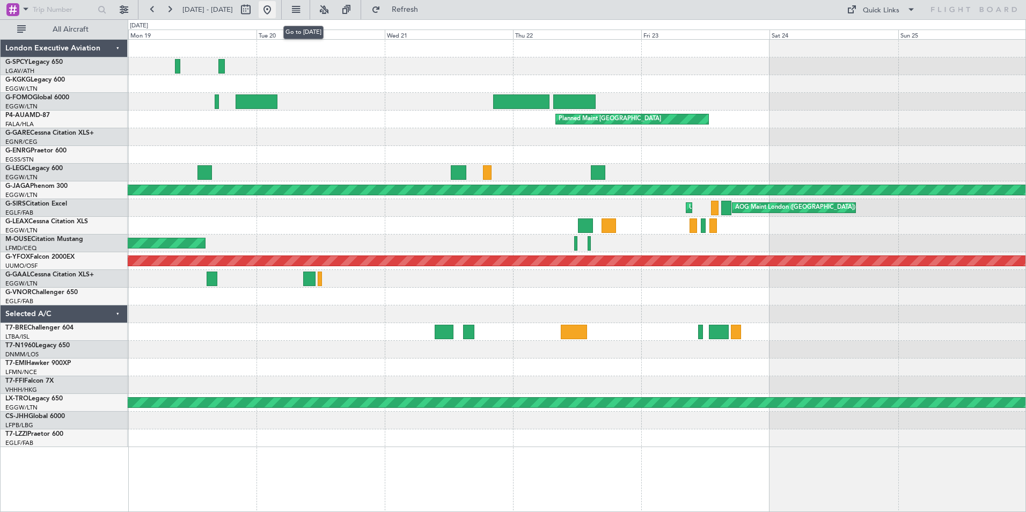
click at [276, 9] on button at bounding box center [267, 9] width 17 height 17
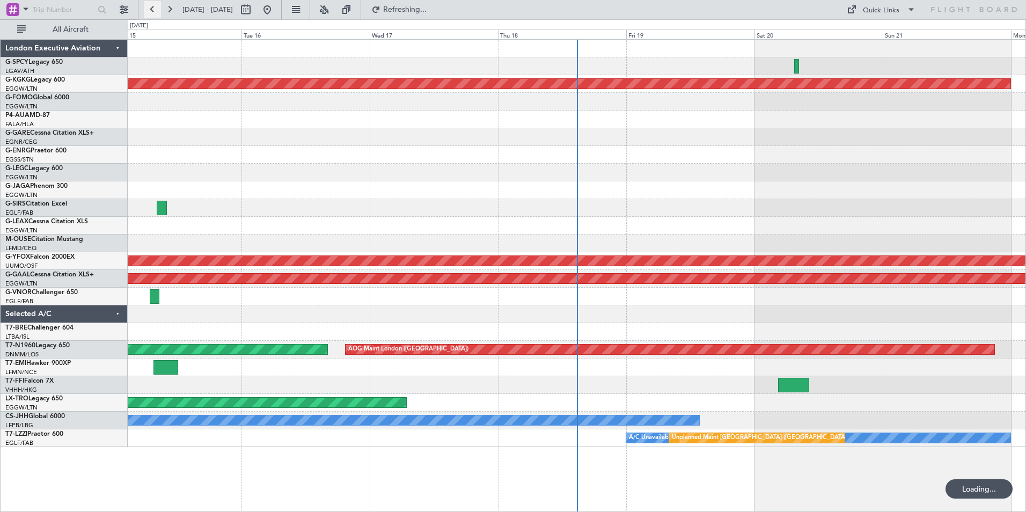
click at [152, 11] on button at bounding box center [152, 9] width 17 height 17
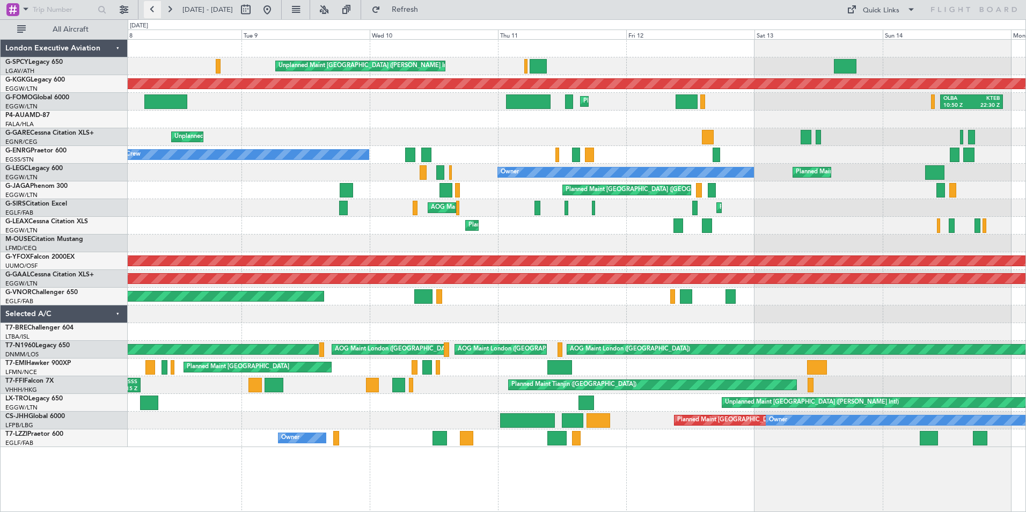
click at [152, 11] on button at bounding box center [152, 9] width 17 height 17
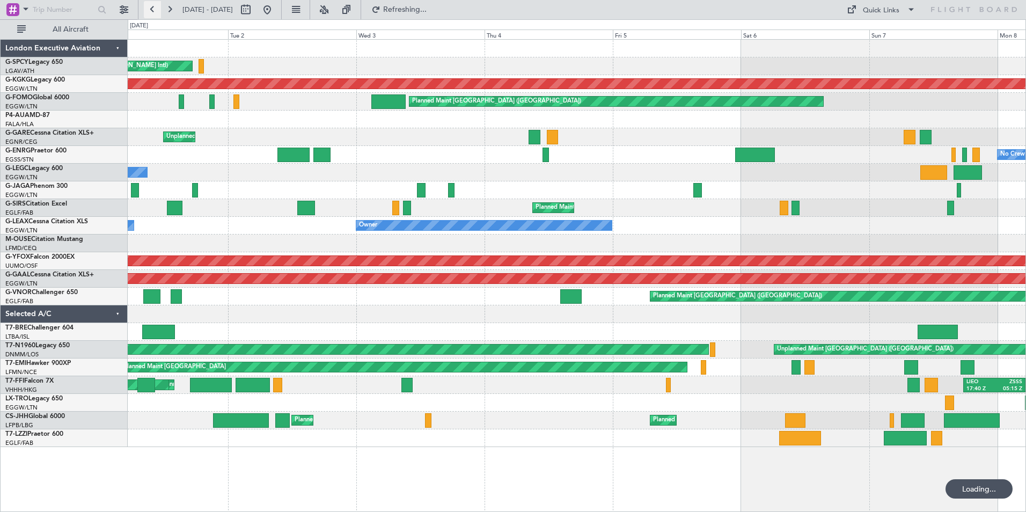
click at [152, 11] on button at bounding box center [152, 9] width 17 height 17
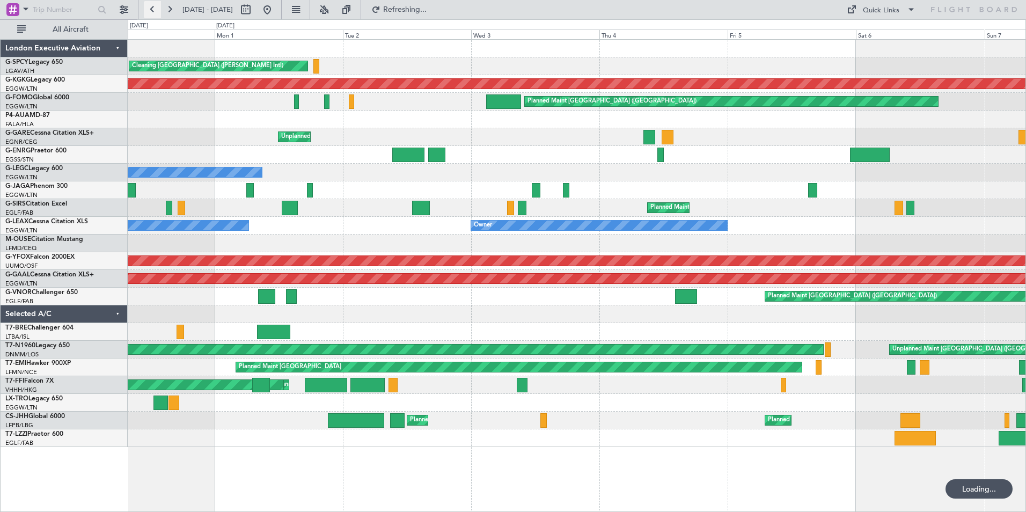
click at [152, 11] on button at bounding box center [152, 9] width 17 height 17
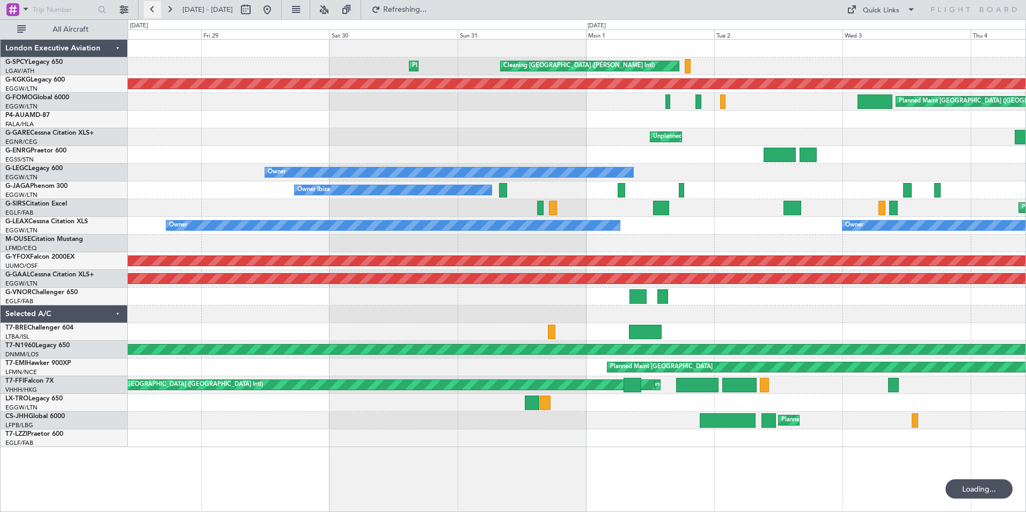
click at [152, 11] on button at bounding box center [152, 9] width 17 height 17
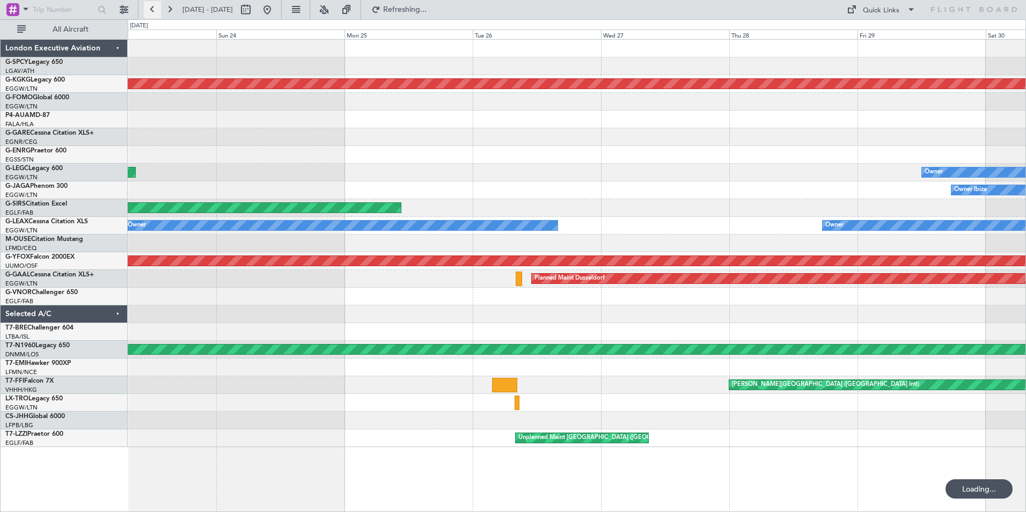
click at [152, 11] on button at bounding box center [152, 9] width 17 height 17
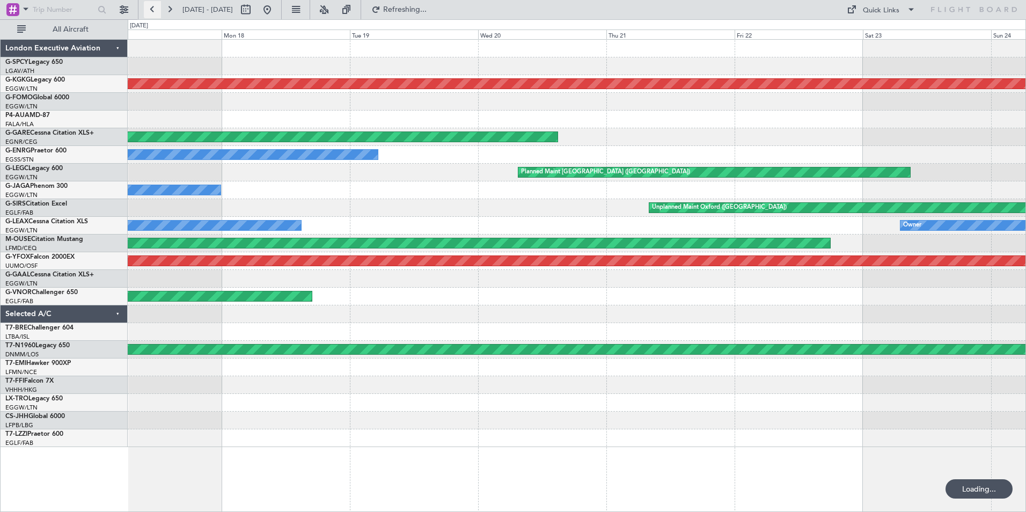
click at [152, 11] on button at bounding box center [152, 9] width 17 height 17
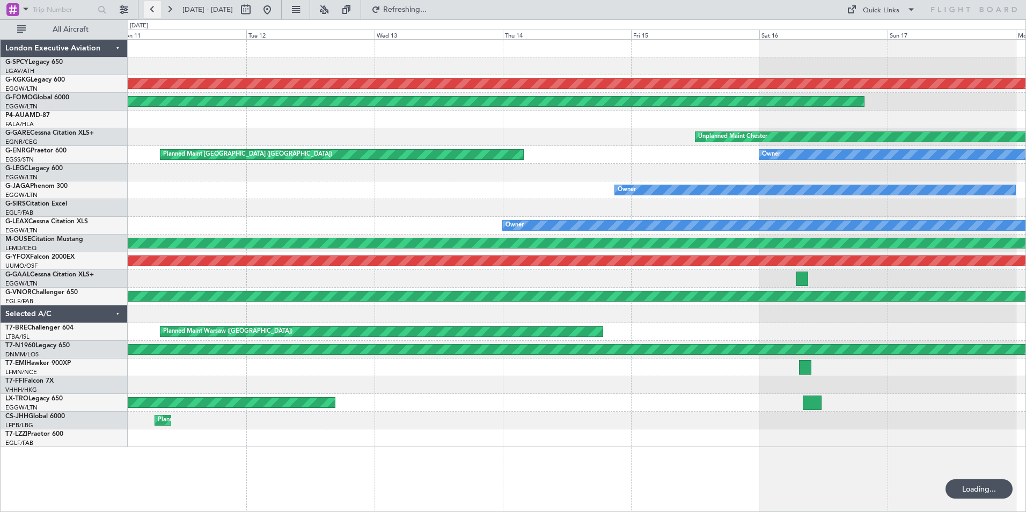
click at [152, 11] on button at bounding box center [152, 9] width 17 height 17
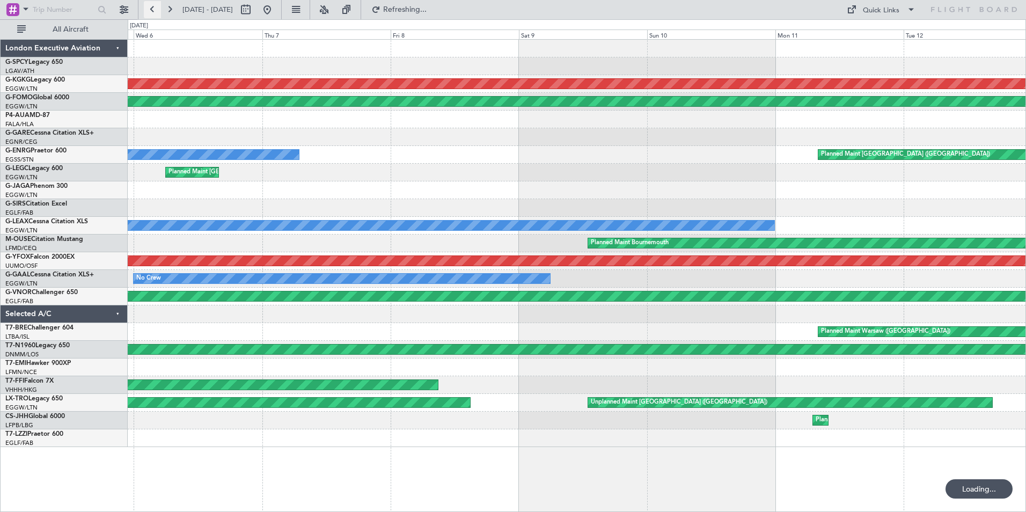
click at [152, 11] on button at bounding box center [152, 9] width 17 height 17
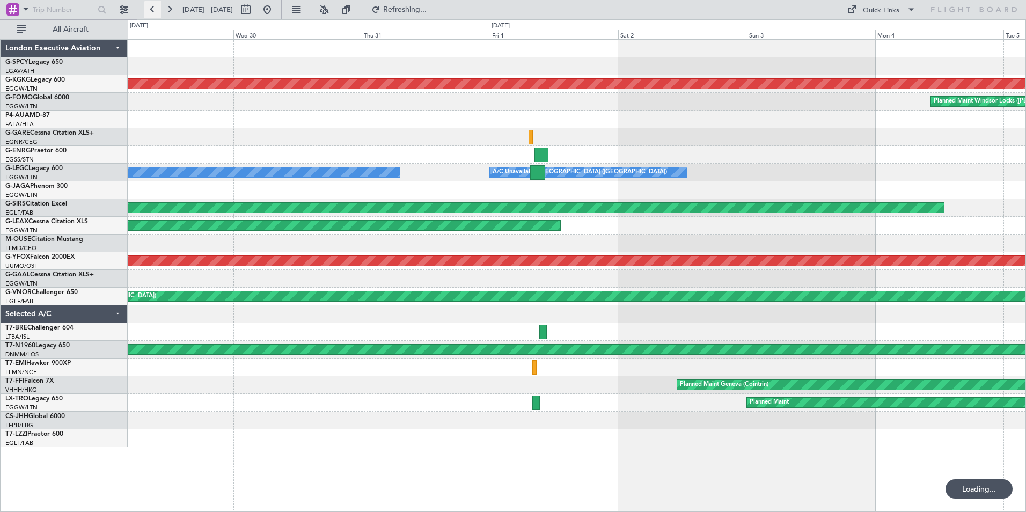
click at [152, 11] on button at bounding box center [152, 9] width 17 height 17
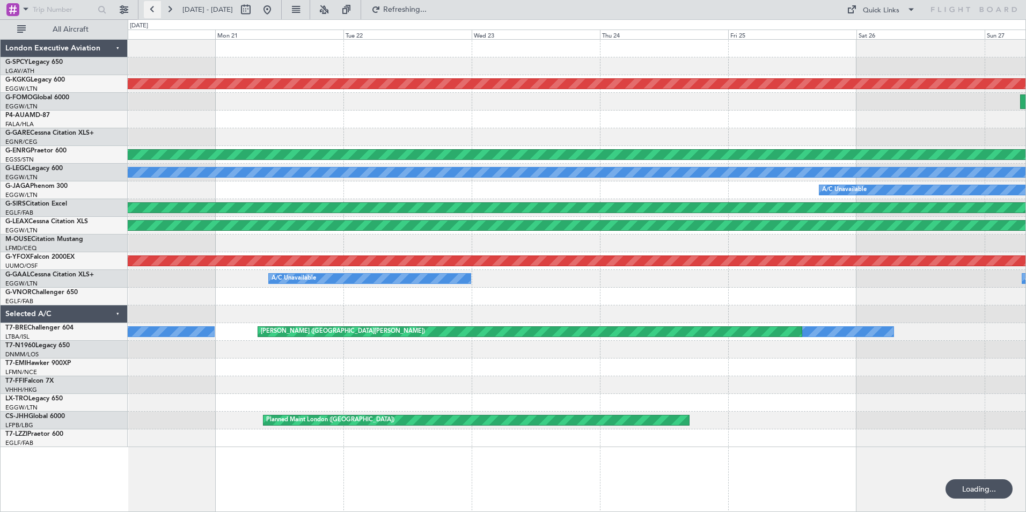
click at [152, 11] on button at bounding box center [152, 9] width 17 height 17
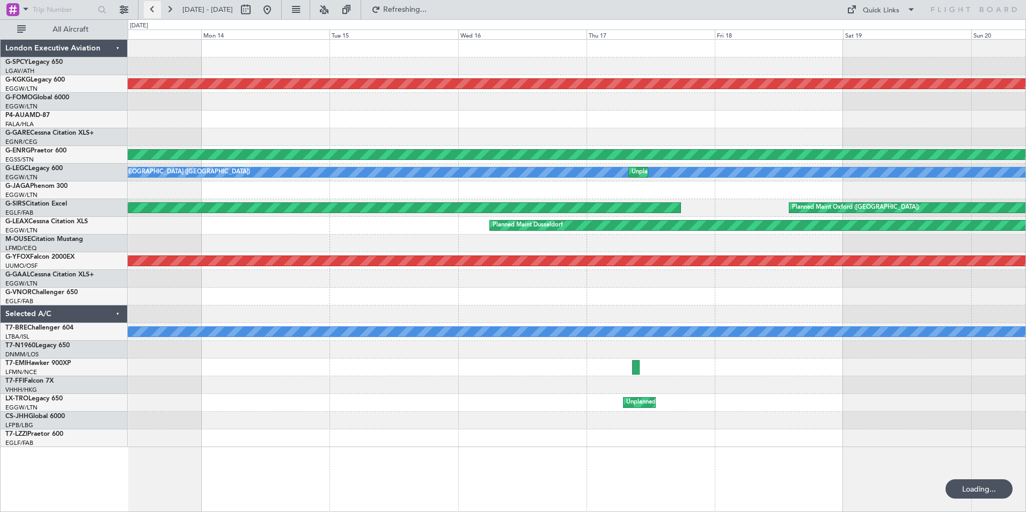
click at [152, 11] on button at bounding box center [152, 9] width 17 height 17
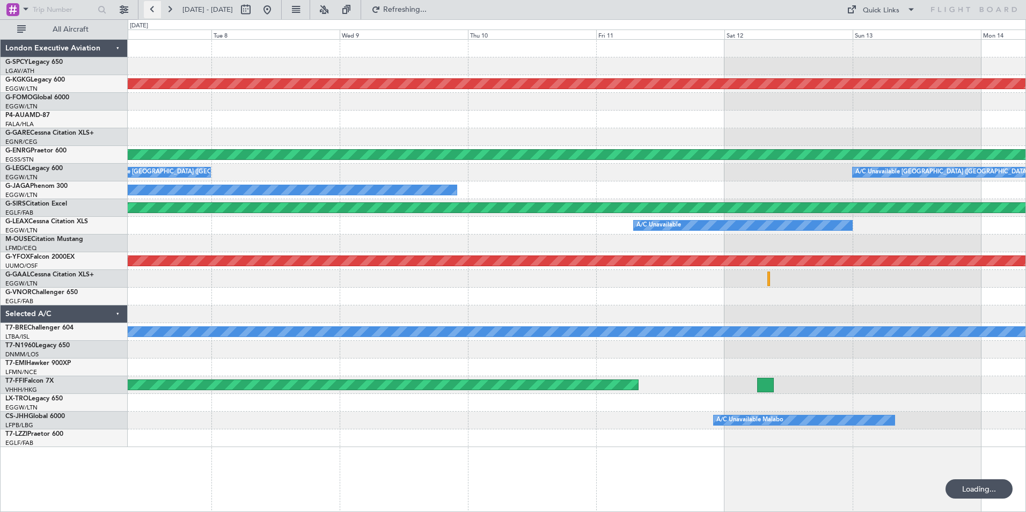
click at [152, 11] on button at bounding box center [152, 9] width 17 height 17
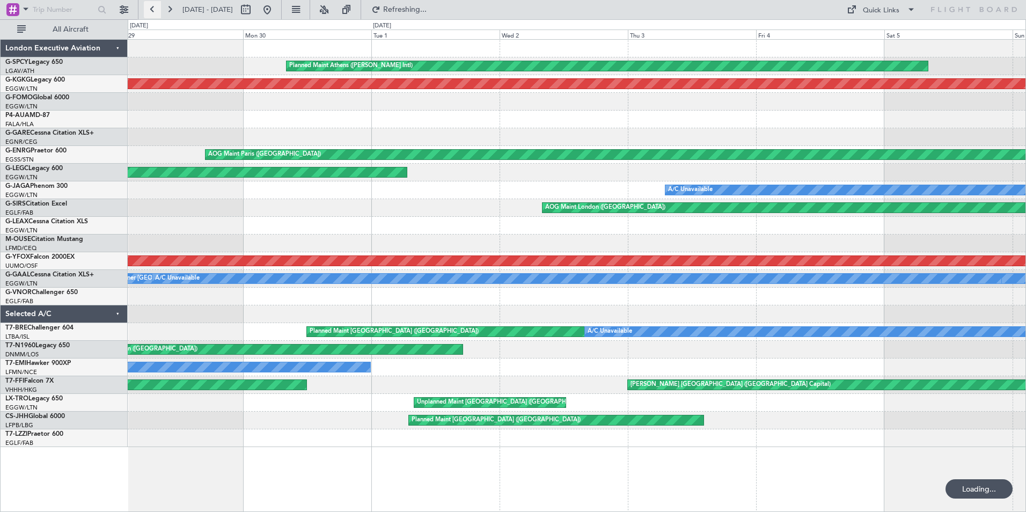
click at [152, 11] on button at bounding box center [152, 9] width 17 height 17
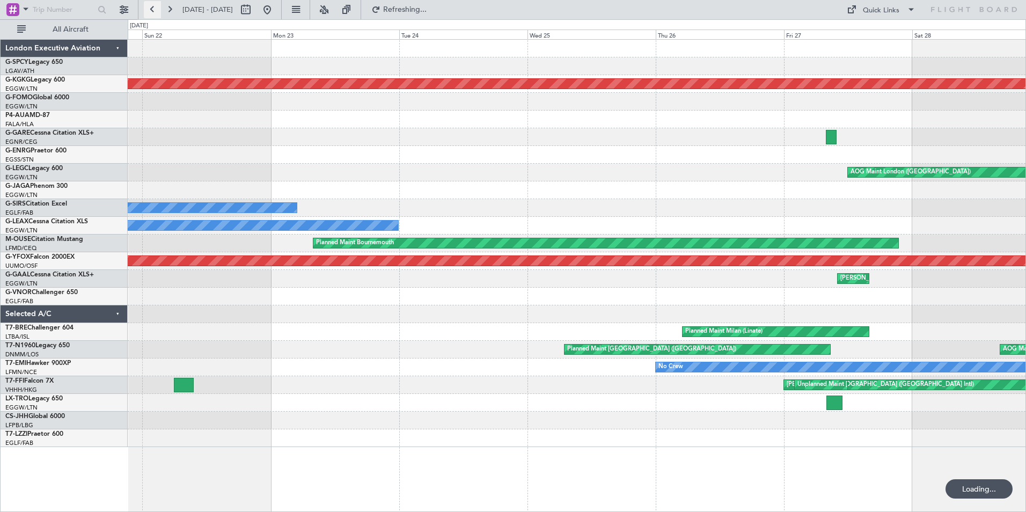
click at [152, 11] on button at bounding box center [152, 9] width 17 height 17
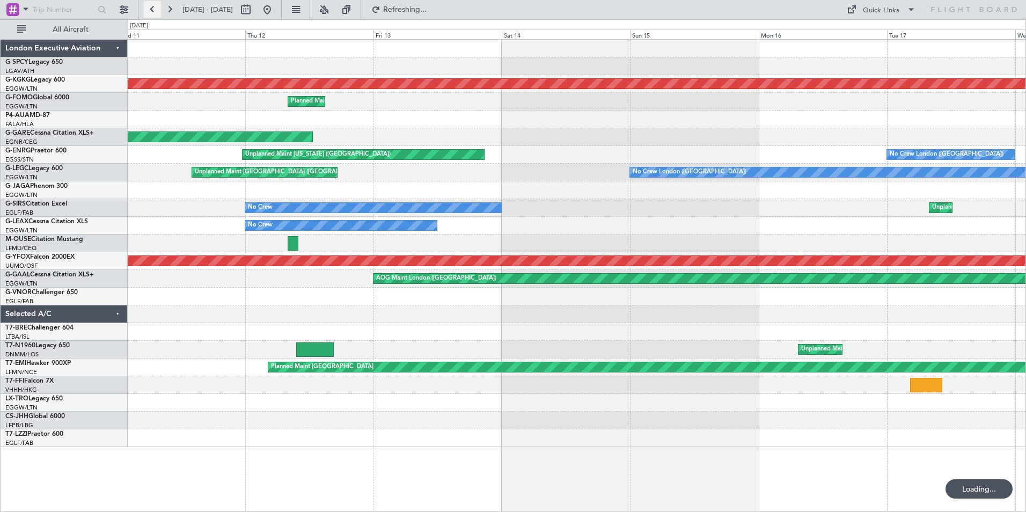
click at [152, 11] on button at bounding box center [152, 9] width 17 height 17
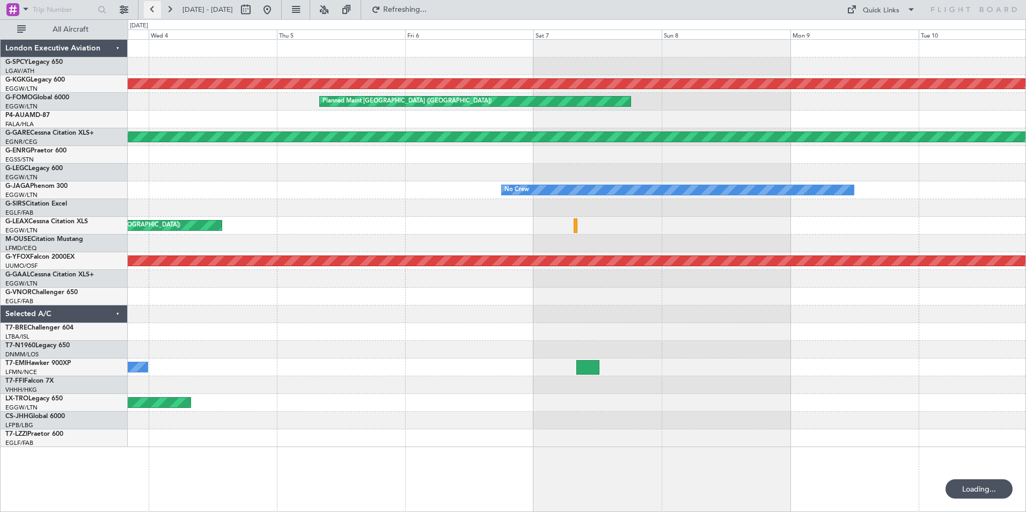
click at [152, 11] on button at bounding box center [152, 9] width 17 height 17
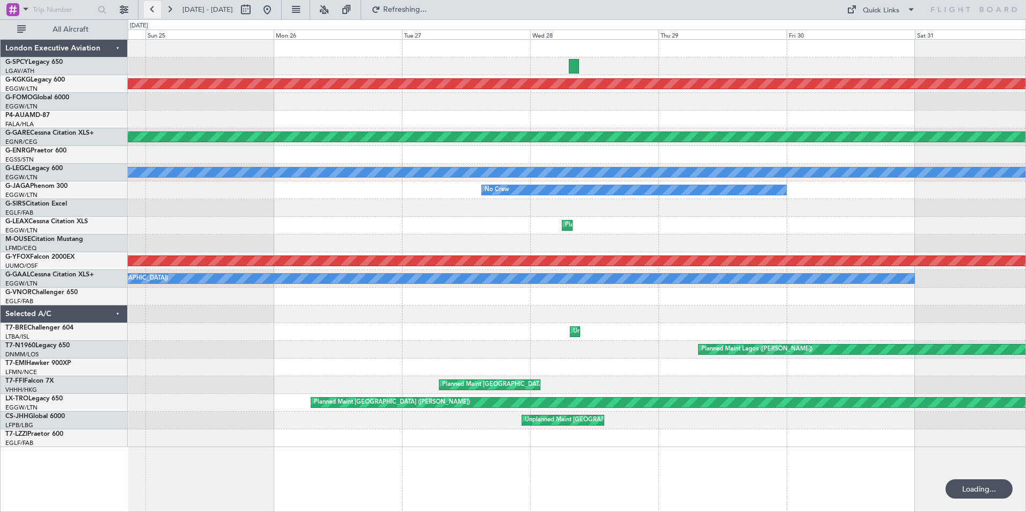
click at [152, 11] on button at bounding box center [152, 9] width 17 height 17
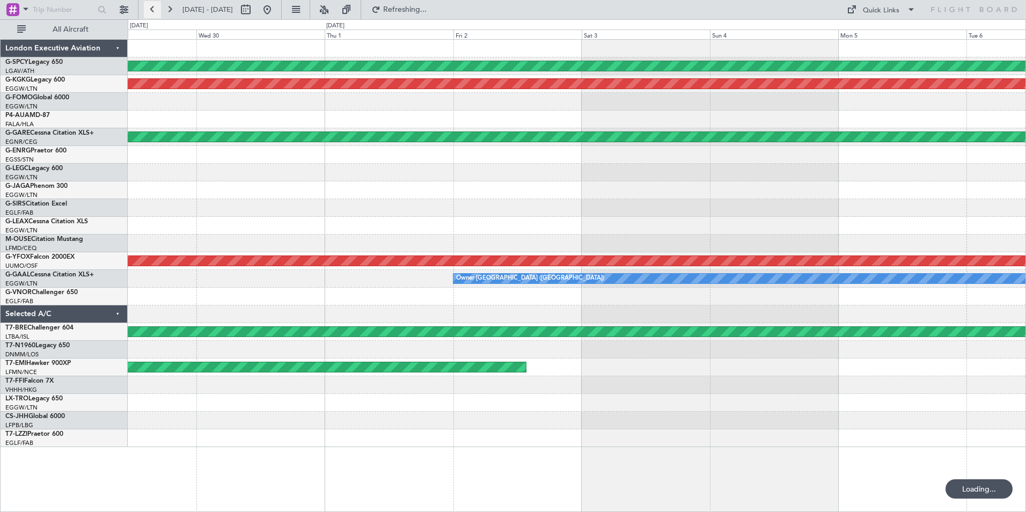
click at [152, 11] on button at bounding box center [152, 9] width 17 height 17
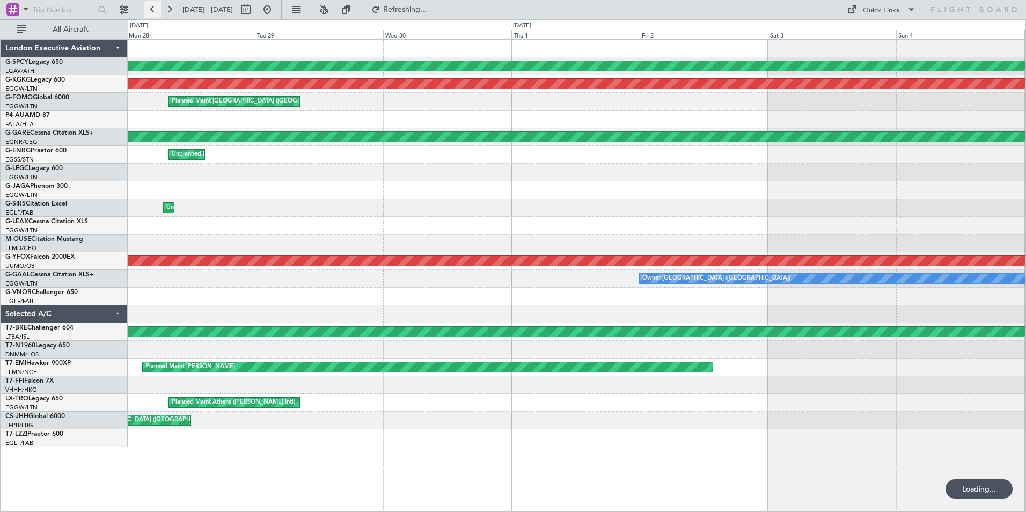
click at [152, 11] on button at bounding box center [152, 9] width 17 height 17
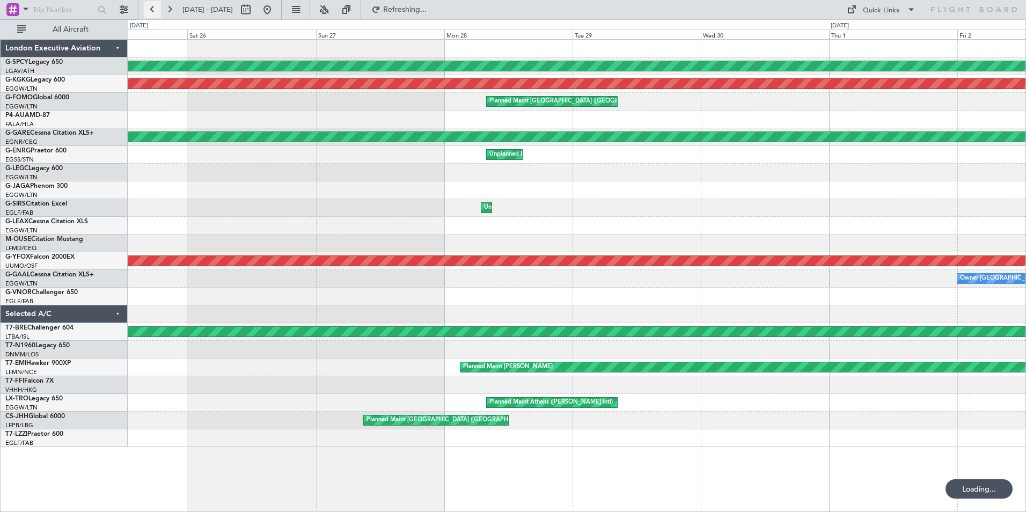
click at [152, 11] on button at bounding box center [152, 9] width 17 height 17
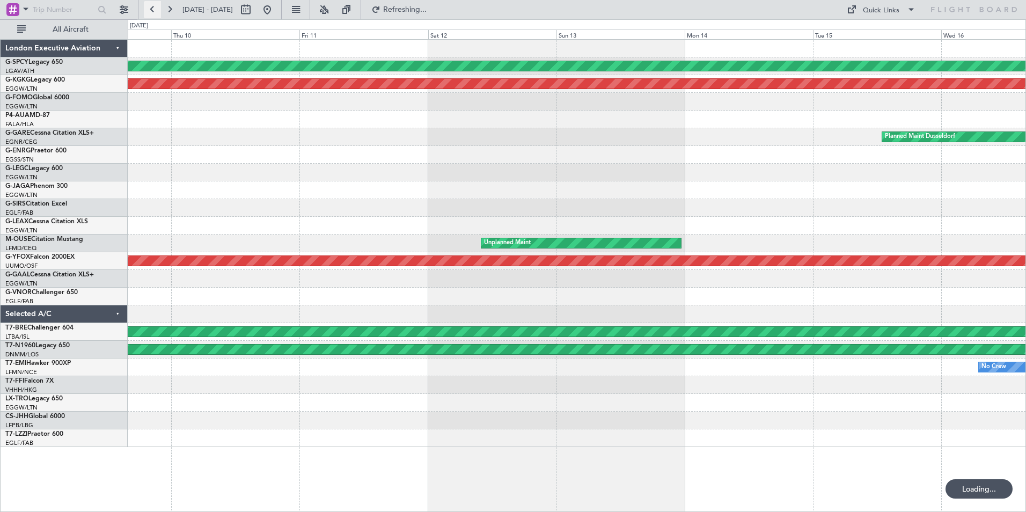
click at [152, 11] on button at bounding box center [152, 9] width 17 height 17
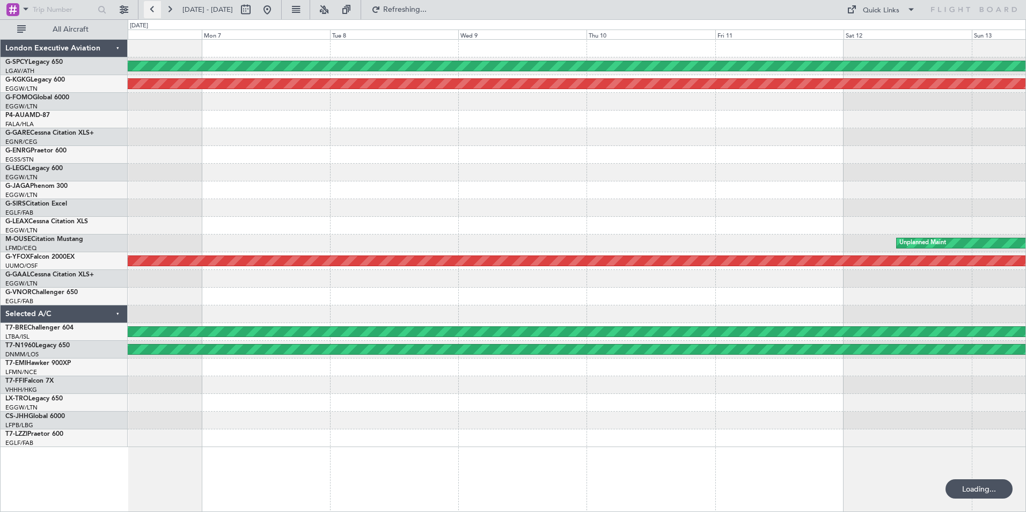
click at [152, 11] on button at bounding box center [152, 9] width 17 height 17
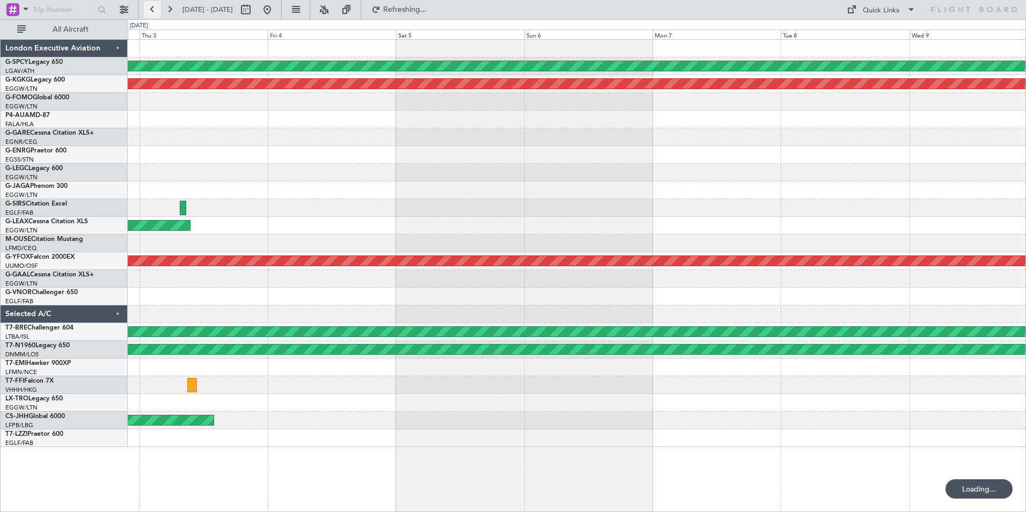
click at [152, 11] on button at bounding box center [152, 9] width 17 height 17
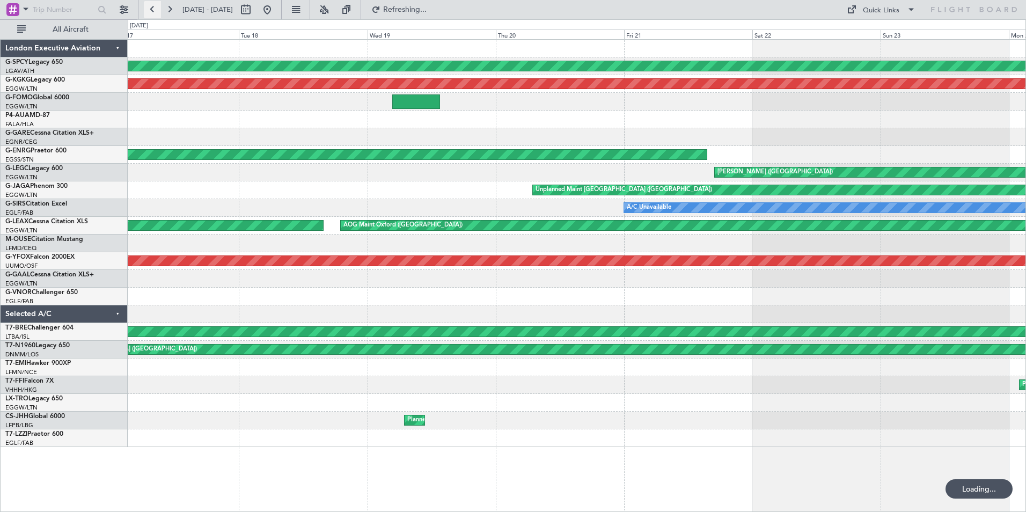
click at [152, 11] on button at bounding box center [152, 9] width 17 height 17
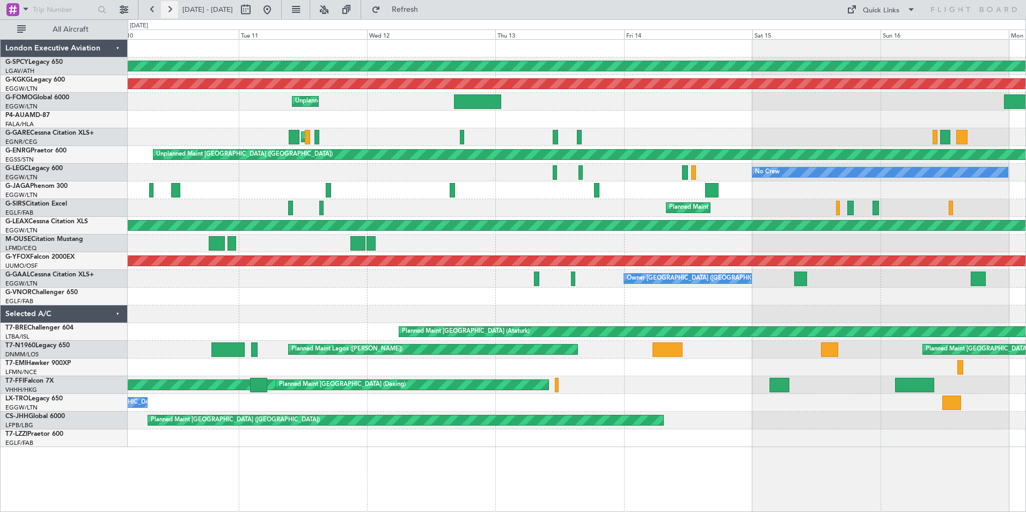
click at [170, 7] on button at bounding box center [169, 9] width 17 height 17
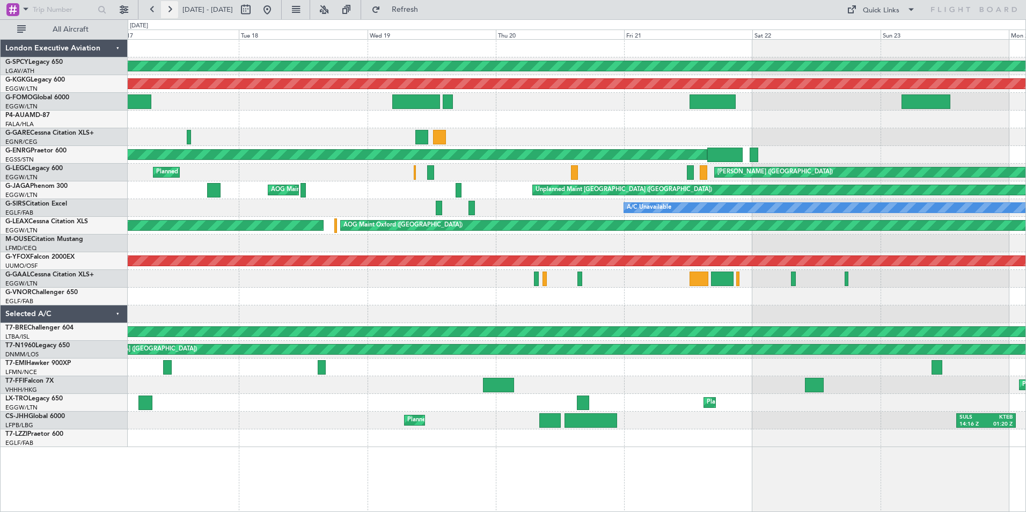
click at [171, 9] on button at bounding box center [169, 9] width 17 height 17
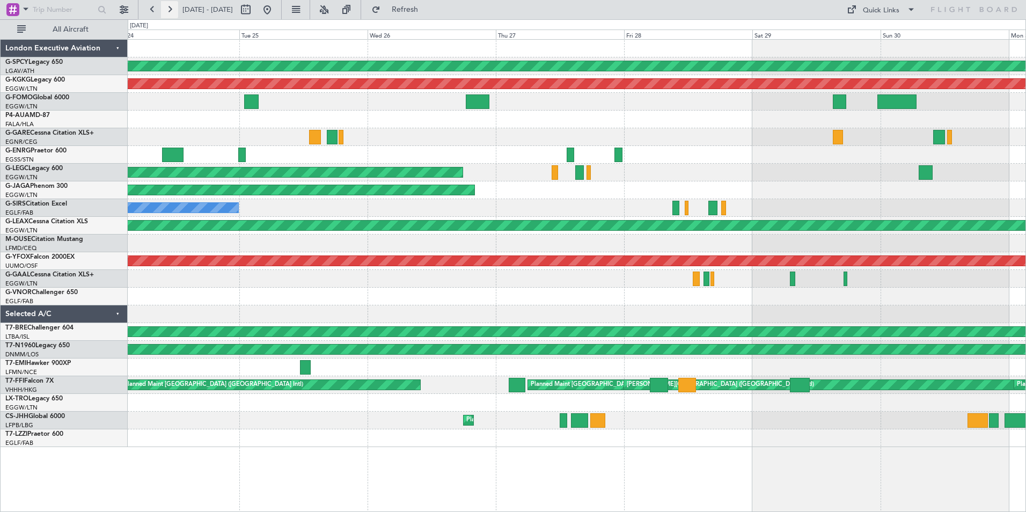
click at [171, 9] on button at bounding box center [169, 9] width 17 height 17
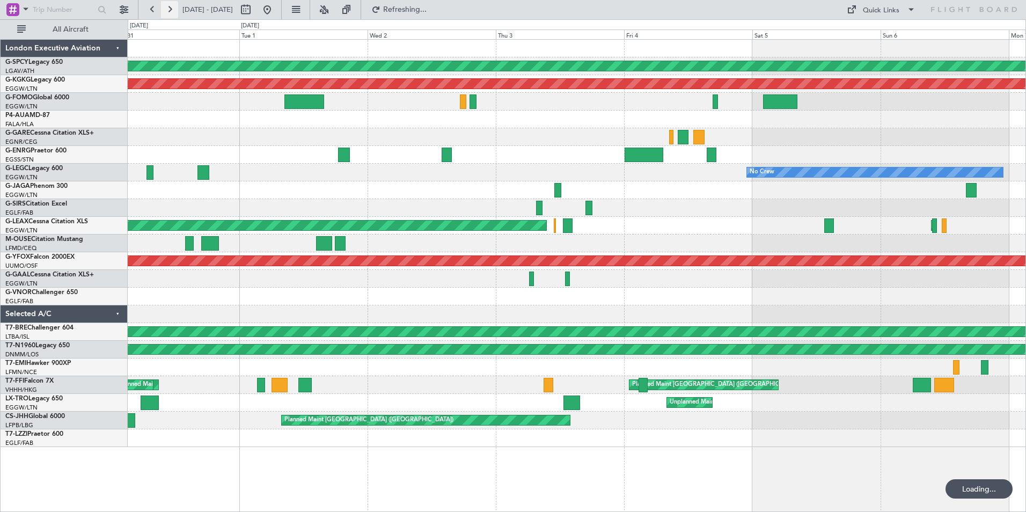
click at [172, 9] on button at bounding box center [169, 9] width 17 height 17
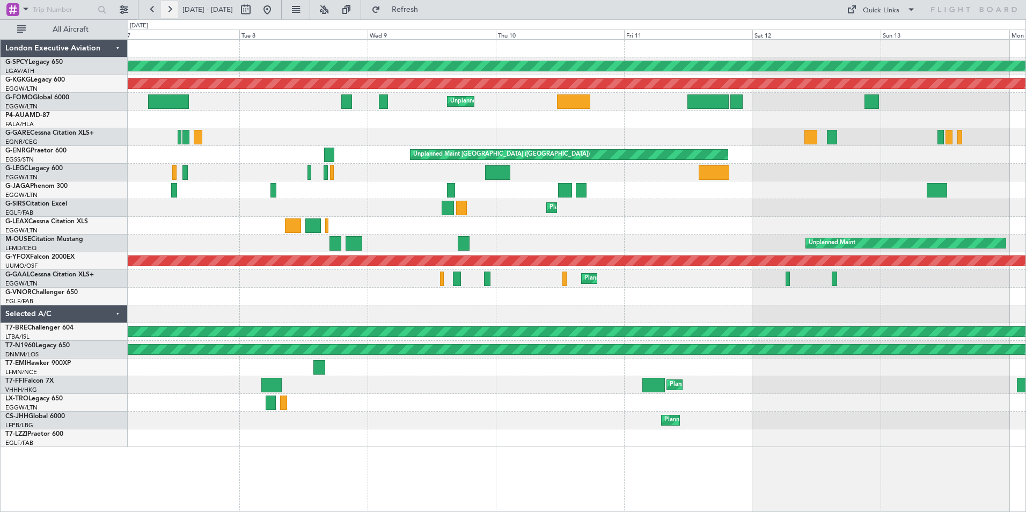
click at [172, 9] on button at bounding box center [169, 9] width 17 height 17
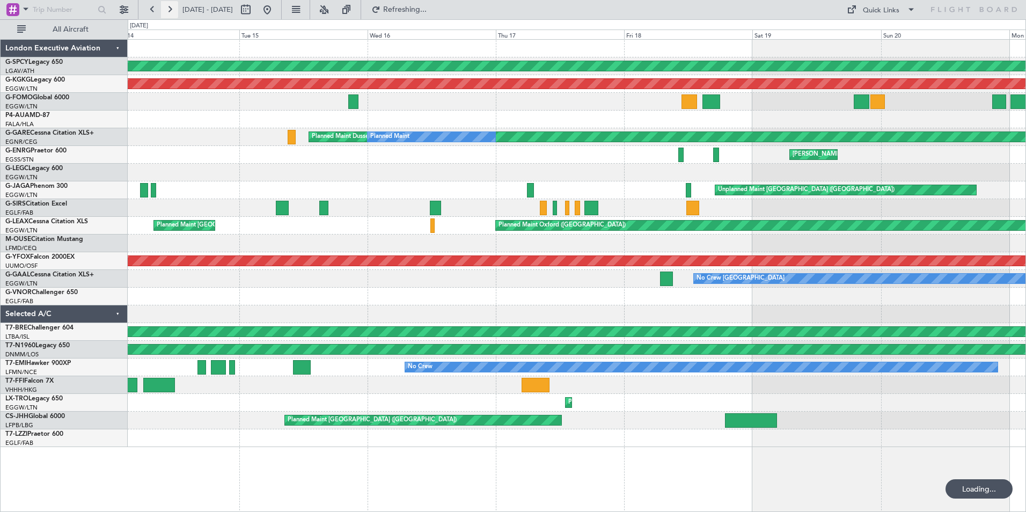
click at [172, 9] on button at bounding box center [169, 9] width 17 height 17
